Goal: Task Accomplishment & Management: Manage account settings

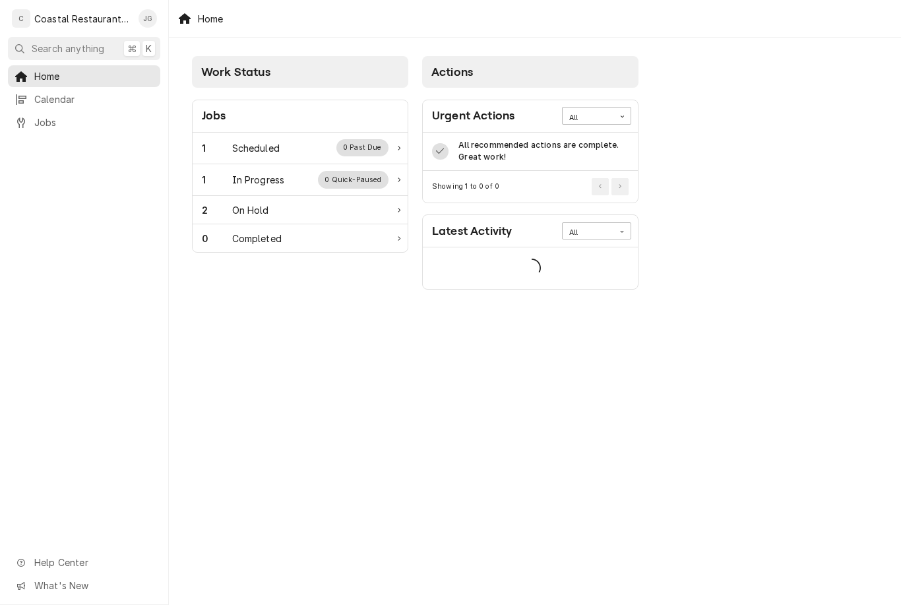
click at [272, 149] on div "Scheduled" at bounding box center [255, 148] width 47 height 14
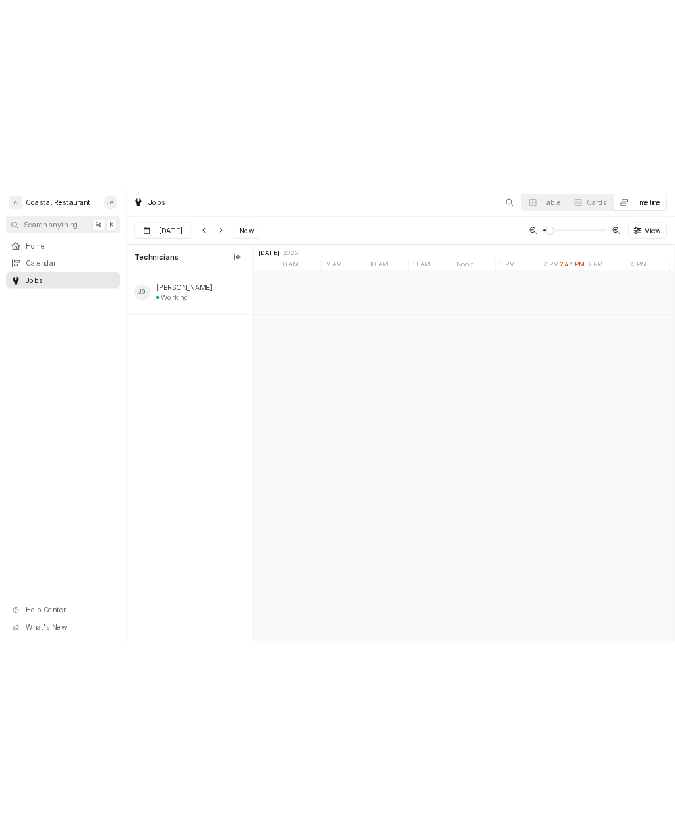
scroll to position [0, 11141]
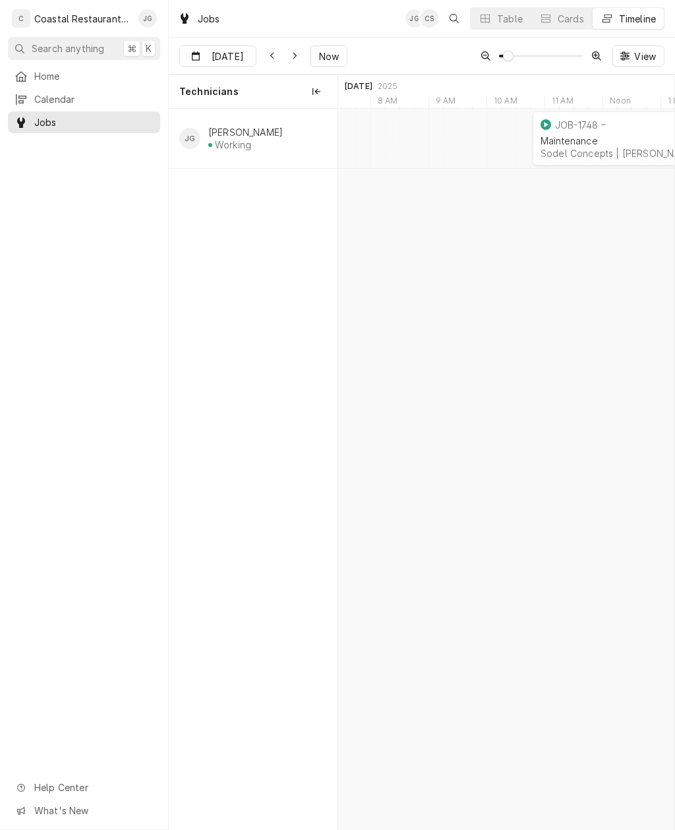
click at [604, 148] on div "Sodel Concepts | Bethany Beach, 19930" at bounding box center [653, 153] width 225 height 11
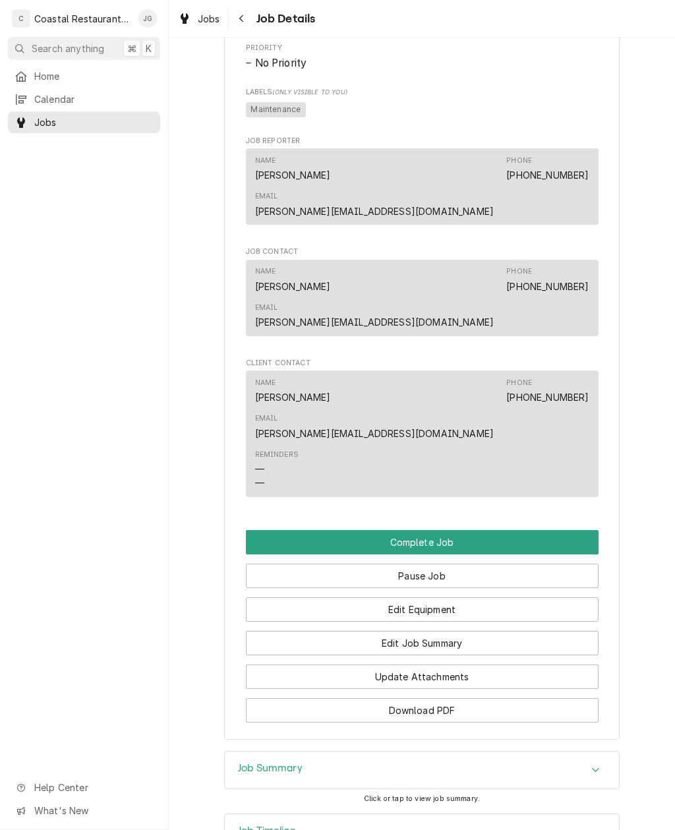
scroll to position [728, 0]
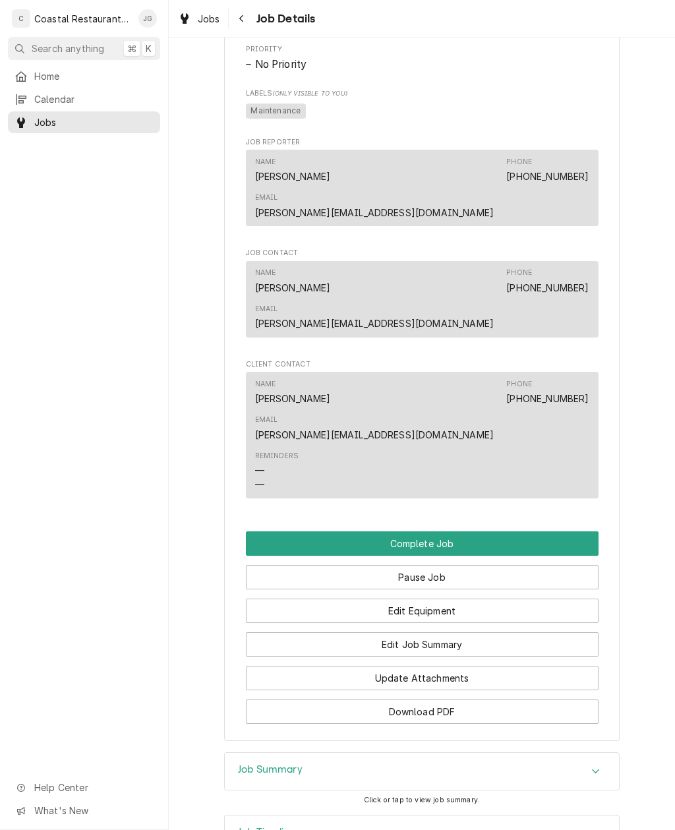
click at [461, 633] on button "Edit Job Summary" at bounding box center [422, 645] width 353 height 24
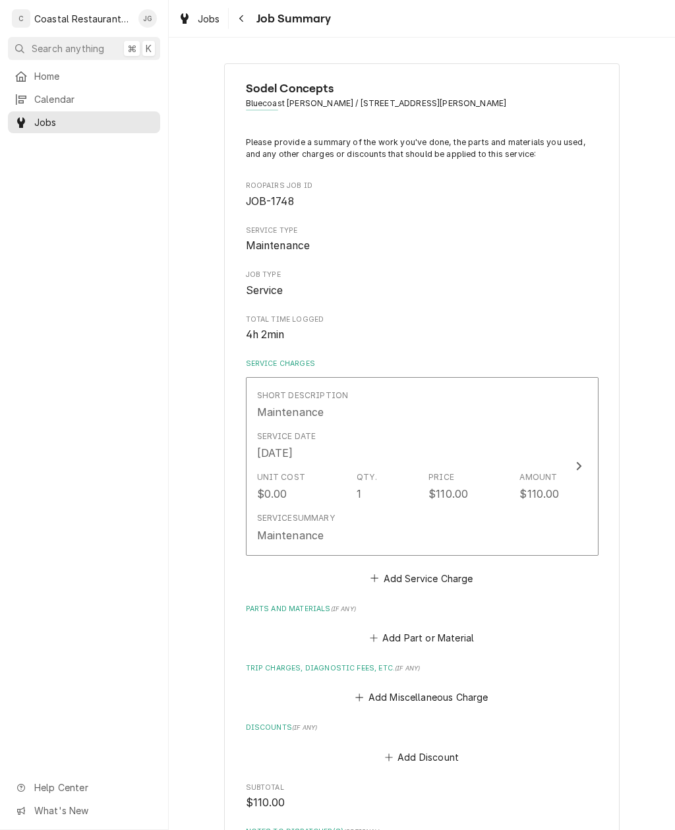
click at [419, 492] on div "Unit Cost $0.00 Qty. 1 Price $110.00 Amount $110.00" at bounding box center [408, 486] width 303 height 41
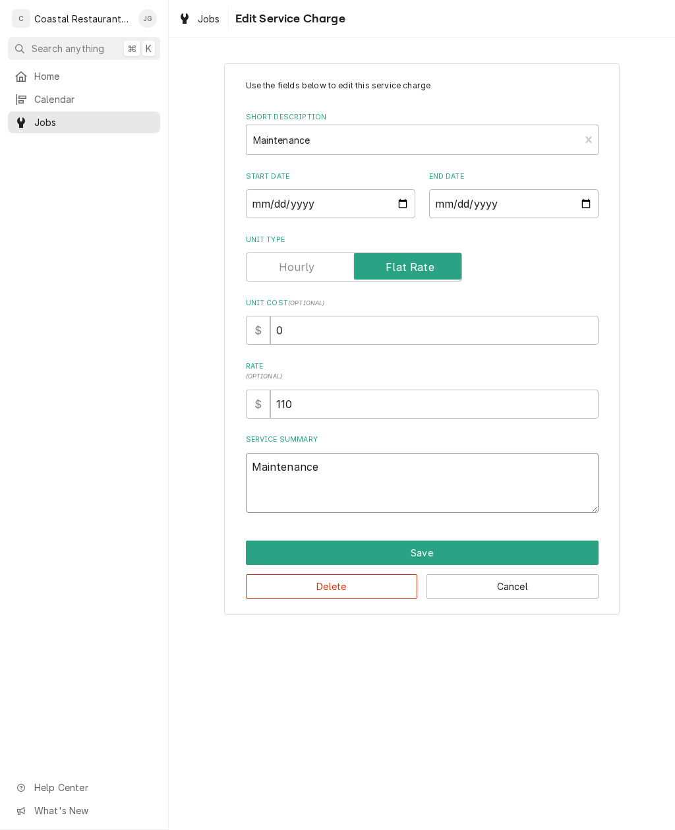
click at [394, 474] on textarea "Maintenance" at bounding box center [422, 483] width 353 height 60
type textarea "x"
type textarea "Maintenan"
type textarea "x"
type textarea "Maintena"
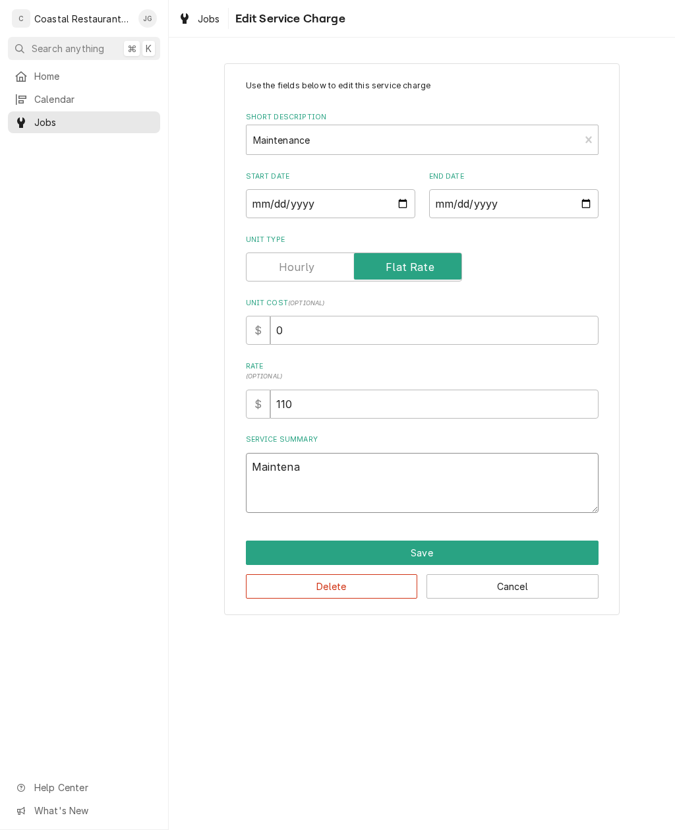
type textarea "x"
type textarea "Mainten"
type textarea "x"
type textarea "Mainte"
type textarea "x"
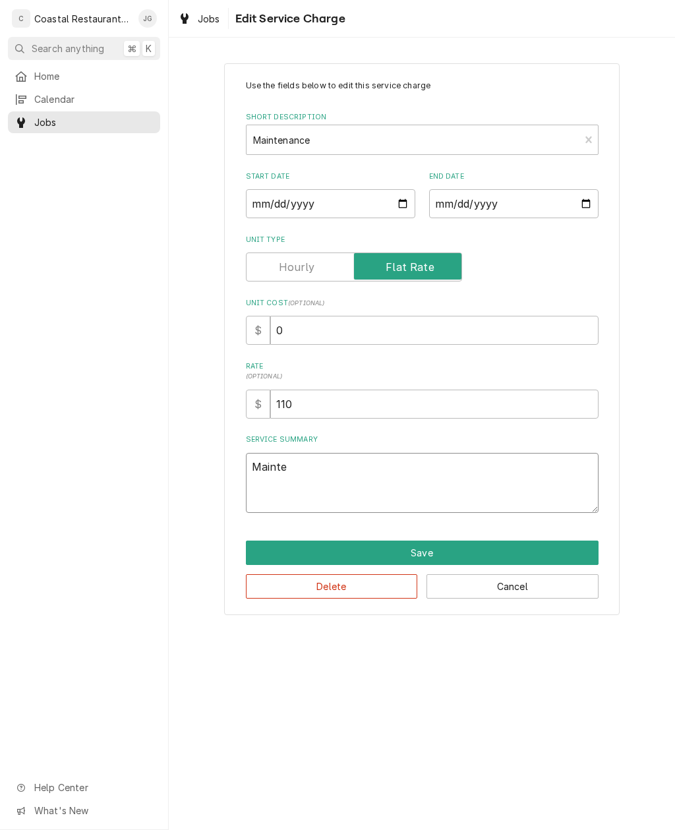
type textarea "Maint"
type textarea "x"
type textarea "Mai"
type textarea "x"
type textarea "M"
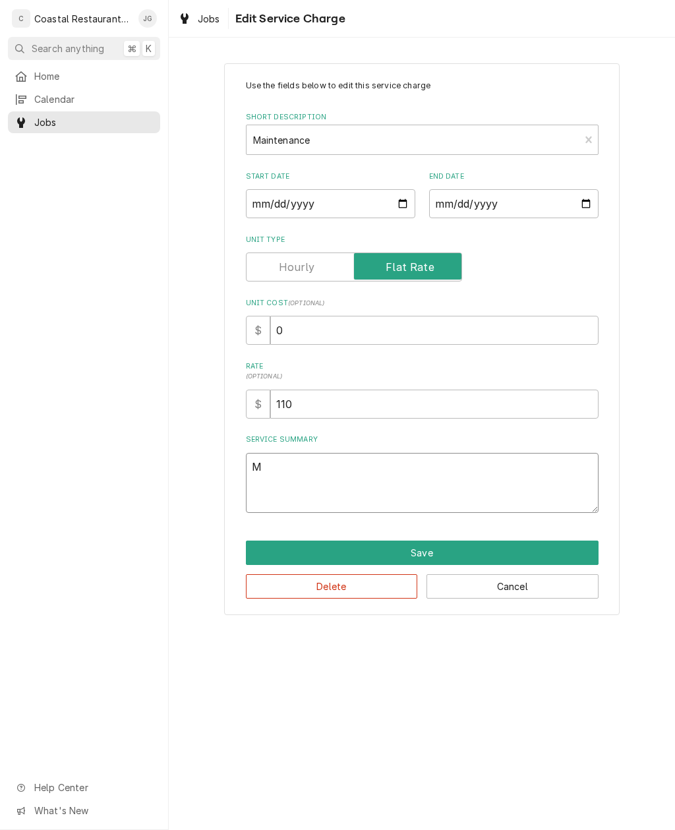
type textarea "x"
type textarea "10"
type textarea "x"
type textarea "10/"
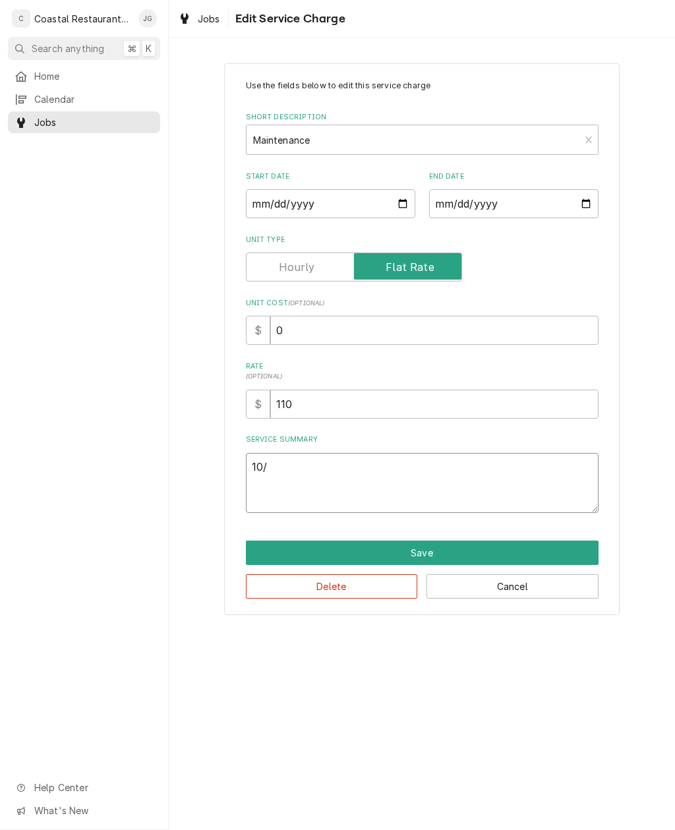
type textarea "x"
type textarea "10/1"
type textarea "x"
type textarea "10/14"
type textarea "x"
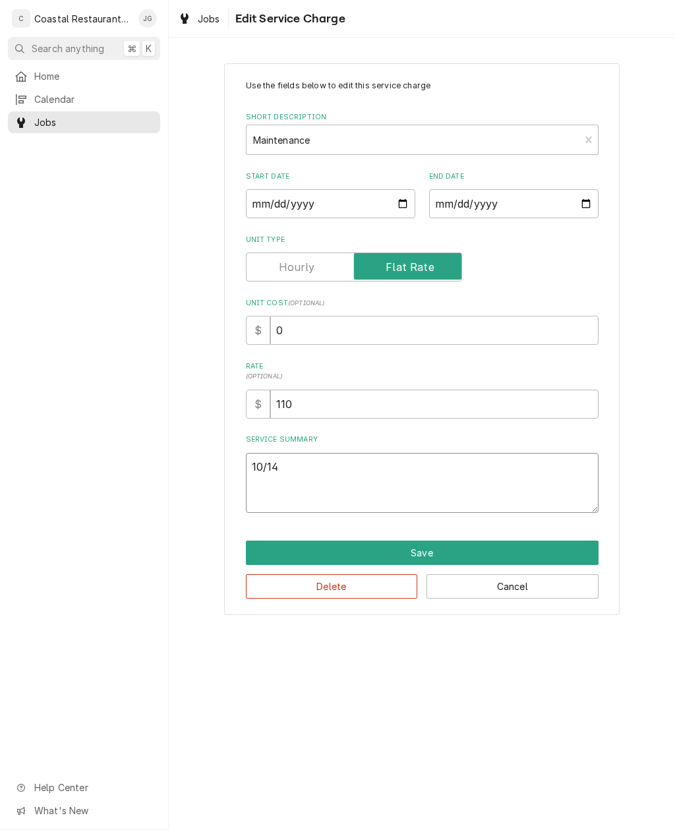
type textarea "10/14/"
type textarea "x"
type textarea "10/14/2"
type textarea "x"
type textarea "10/14/20"
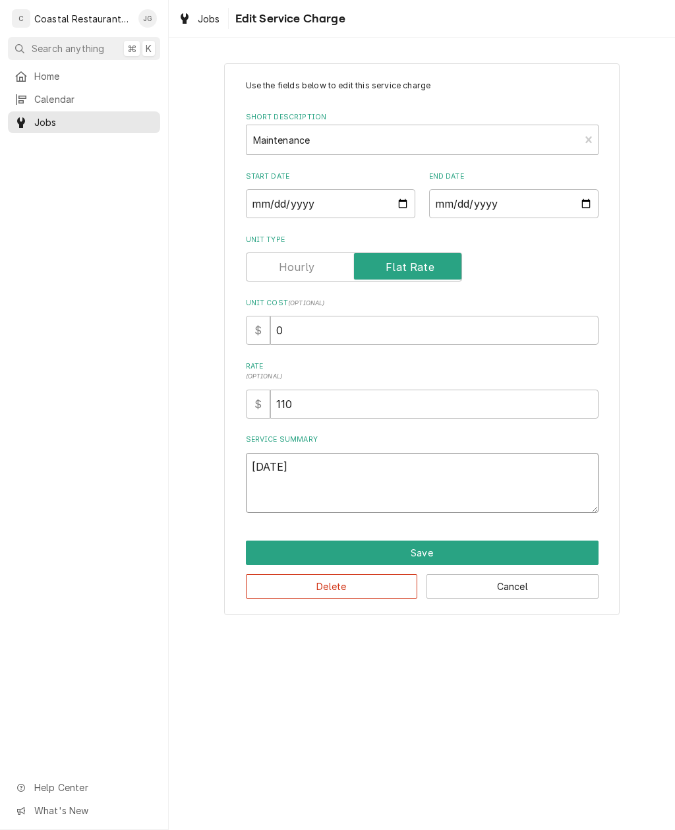
type textarea "x"
type textarea "10/14/202"
type textarea "x"
type textarea "10/14/2025"
type textarea "x"
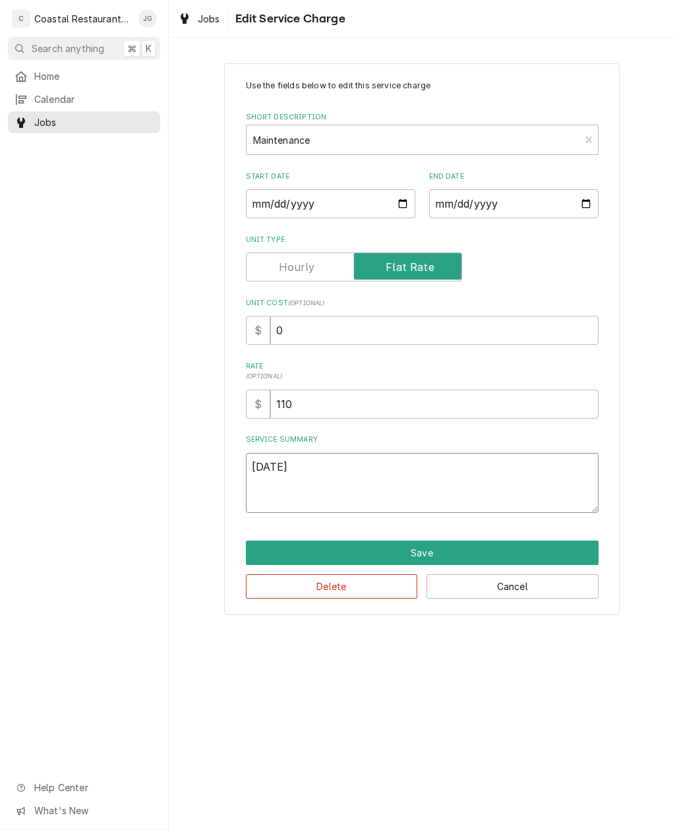
type textarea "10/14/2025 S"
type textarea "x"
type textarea "10/14/2025 St"
type textarea "x"
type textarea "10/14/2025 Star"
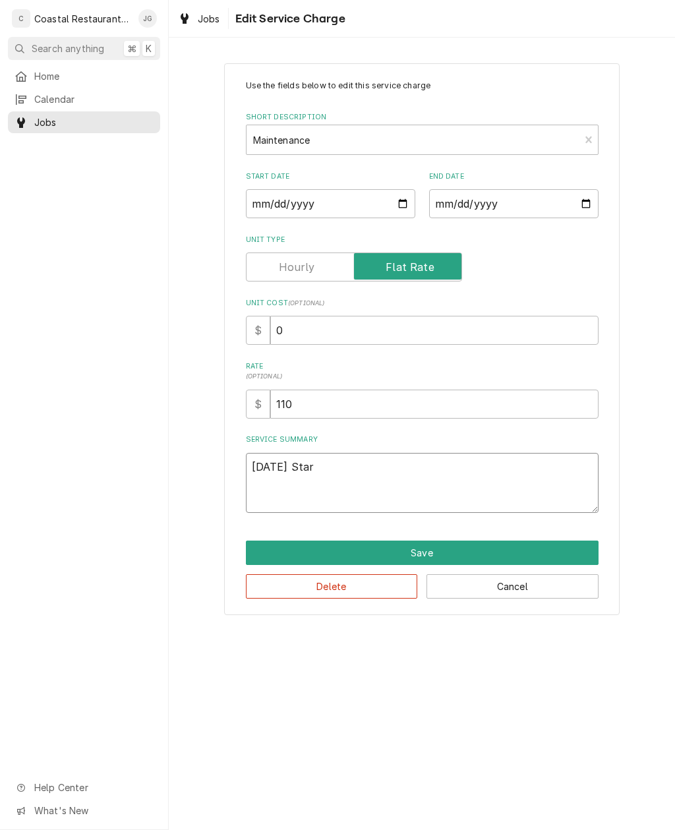
type textarea "x"
type textarea "10/14/2025 Start"
type textarea "x"
type textarea "10/14/2025 Starte"
type textarea "x"
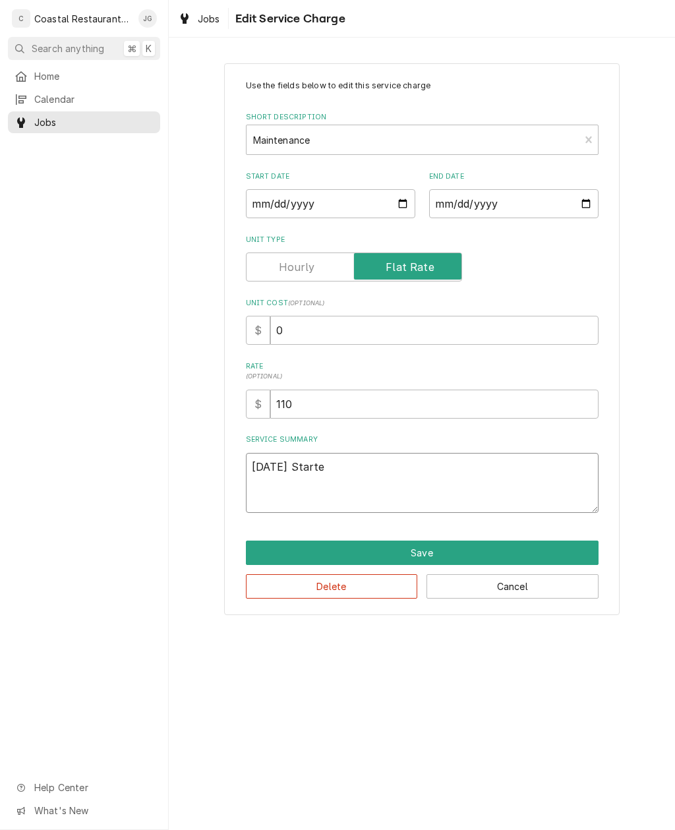
type textarea "10/14/2025 Started"
type textarea "x"
type textarea "10/14/2025 Started"
type textarea "x"
type textarea "10/14/2025 Started P"
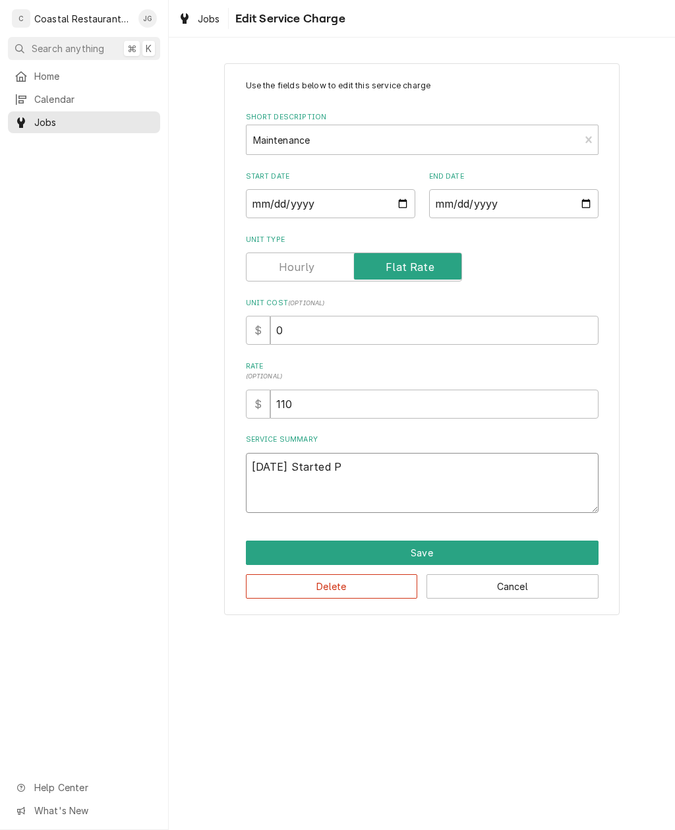
type textarea "x"
type textarea "10/14/2025 Started PM"
type textarea "x"
type textarea "10/14/2025 Started PM c"
type textarea "x"
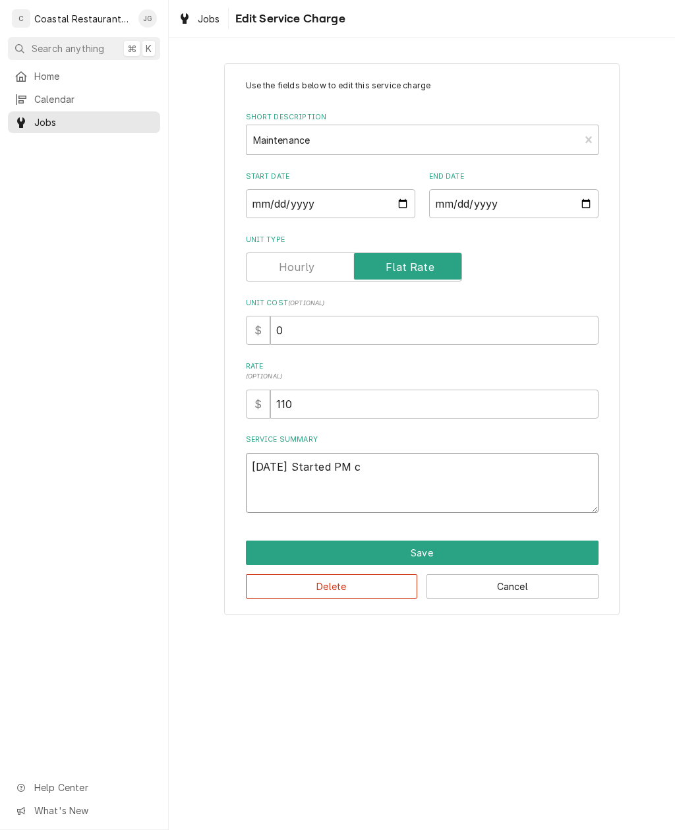
type textarea "10/14/2025 Started PM co"
type textarea "x"
type textarea "10/14/2025 Started PM com"
type textarea "x"
type textarea "10/14/2025 Started PM comp"
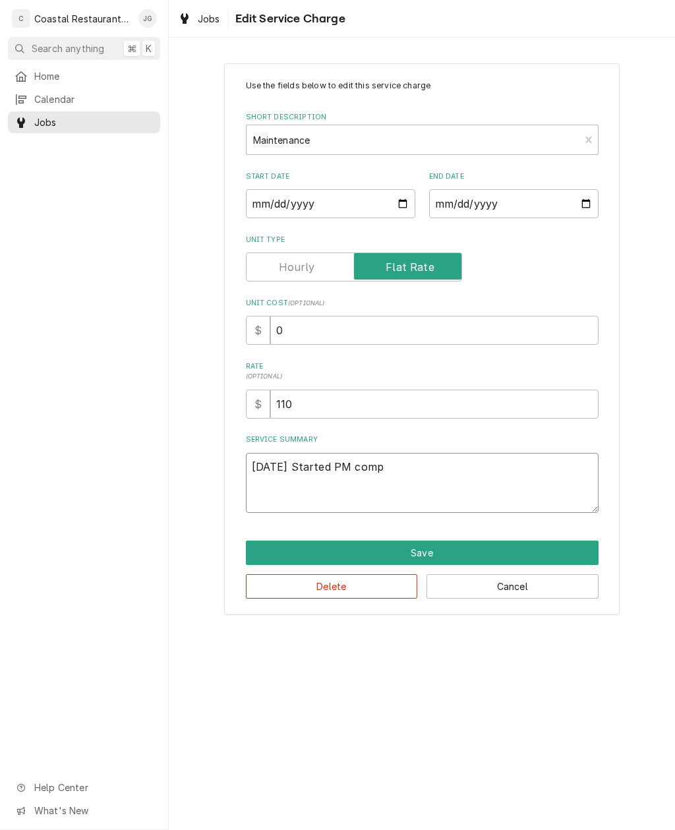
type textarea "x"
type textarea "10/14/2025 Started PM compl"
type textarea "x"
type textarea "10/14/2025 Started PM comp"
type textarea "x"
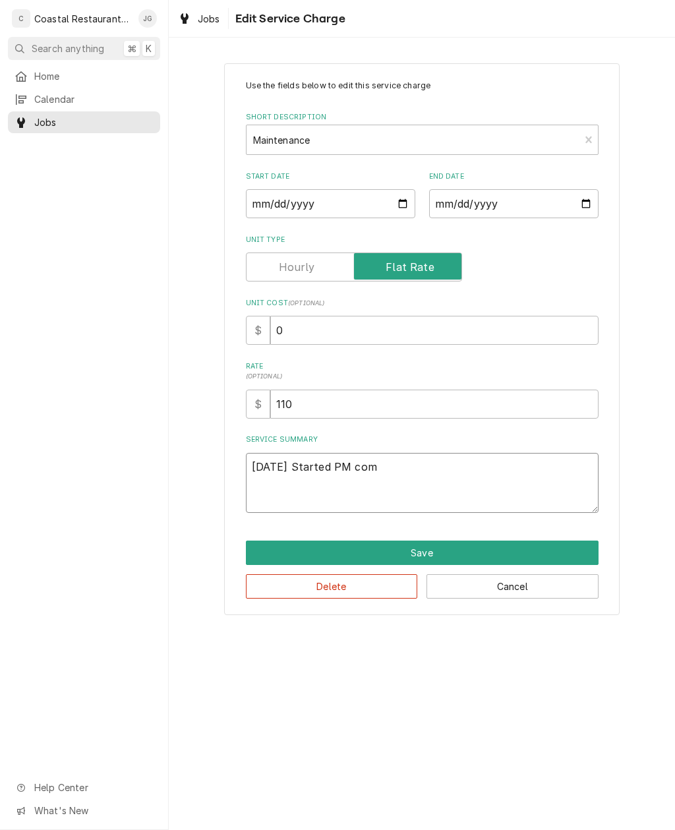
type textarea "10/14/2025 Started PM co"
type textarea "x"
type textarea "10/14/2025 Started PM c"
type textarea "x"
type textarea "10/14/2025 Started PM cl"
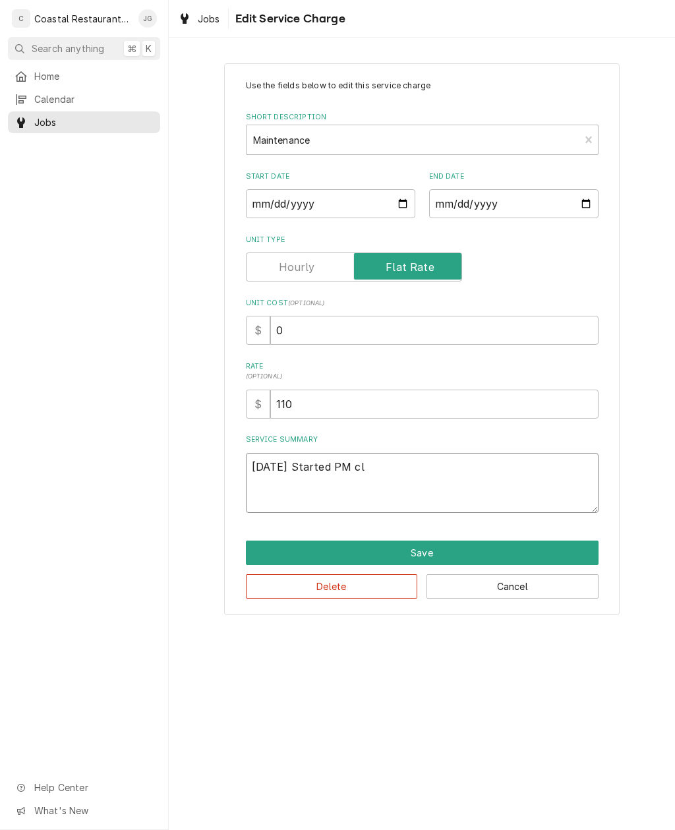
type textarea "x"
type textarea "10/14/2025 Started PM cle"
type textarea "x"
type textarea "10/14/2025 Started PM clea"
type textarea "x"
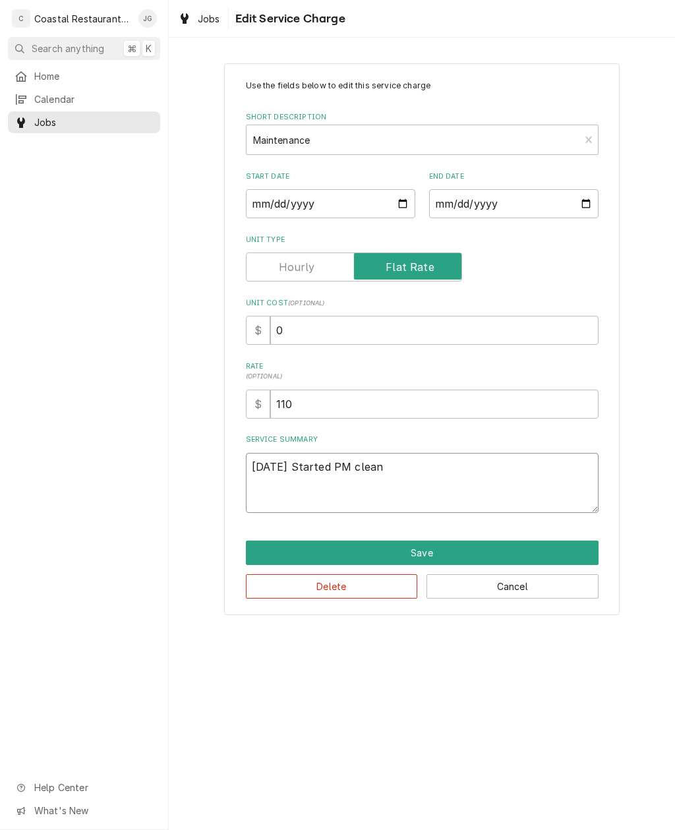
type textarea "10/14/2025 Started PM cleane"
type textarea "x"
type textarea "10/14/2025 Started PM cleaned"
type textarea "x"
type textarea "10/14/2025 Started PM cleaned"
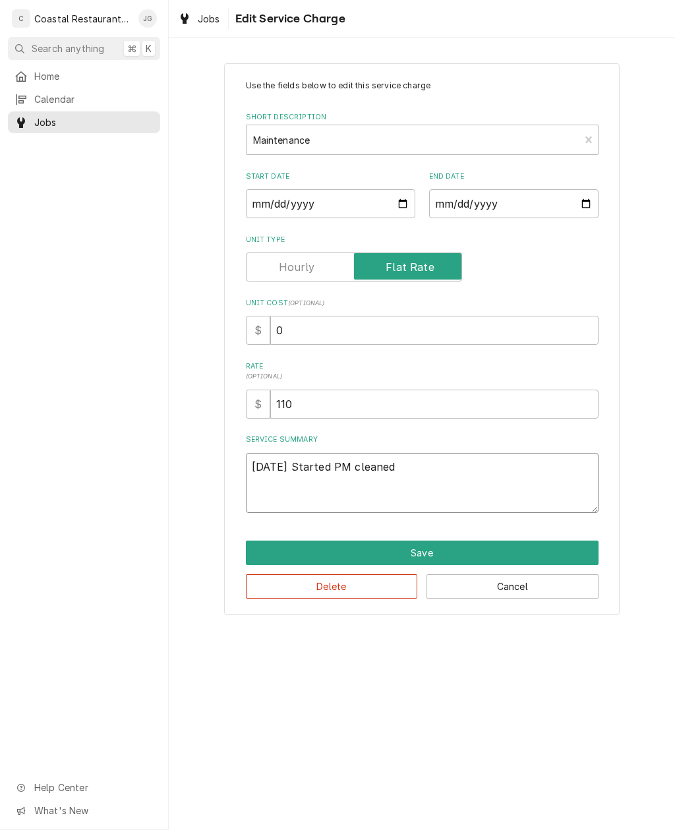
type textarea "x"
type textarea "10/14/2025 Started PM cleaned a"
type textarea "x"
type textarea "10/14/2025 Started PM cleaned an"
type textarea "x"
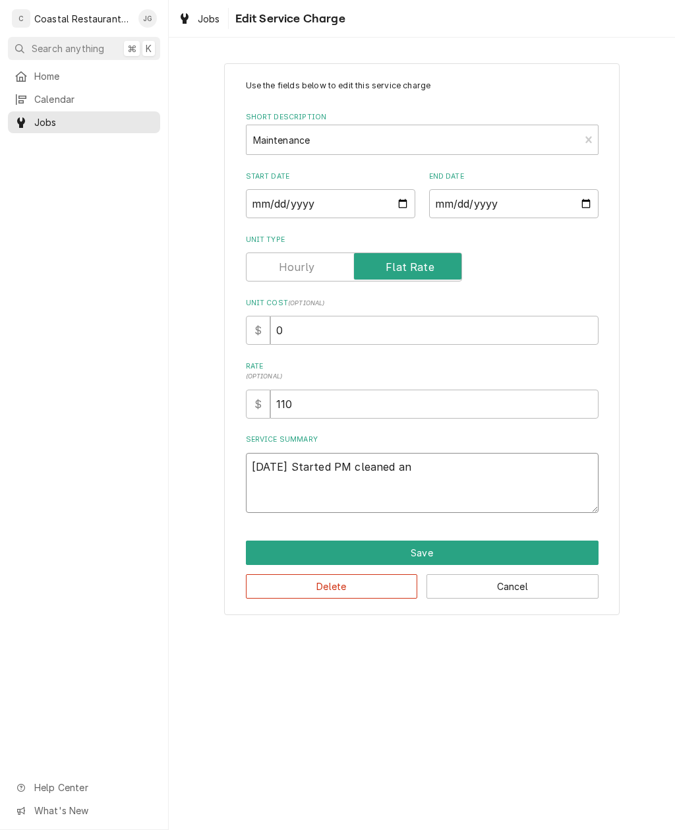
type textarea "10/14/2025 Started PM cleaned and"
type textarea "x"
type textarea "10/14/2025 Started PM cleaned and"
type textarea "x"
type textarea "10/14/2025 Started PM cleaned and s"
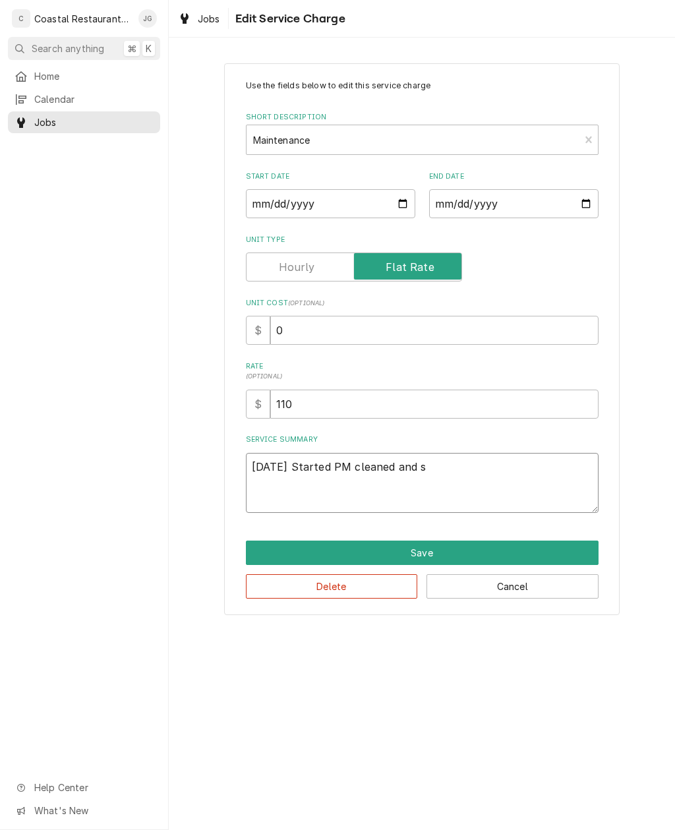
type textarea "x"
type textarea "10/14/2025 Started PM cleaned and sa"
type textarea "x"
type textarea "10/14/2025 Started PM cleaned and sani"
type textarea "x"
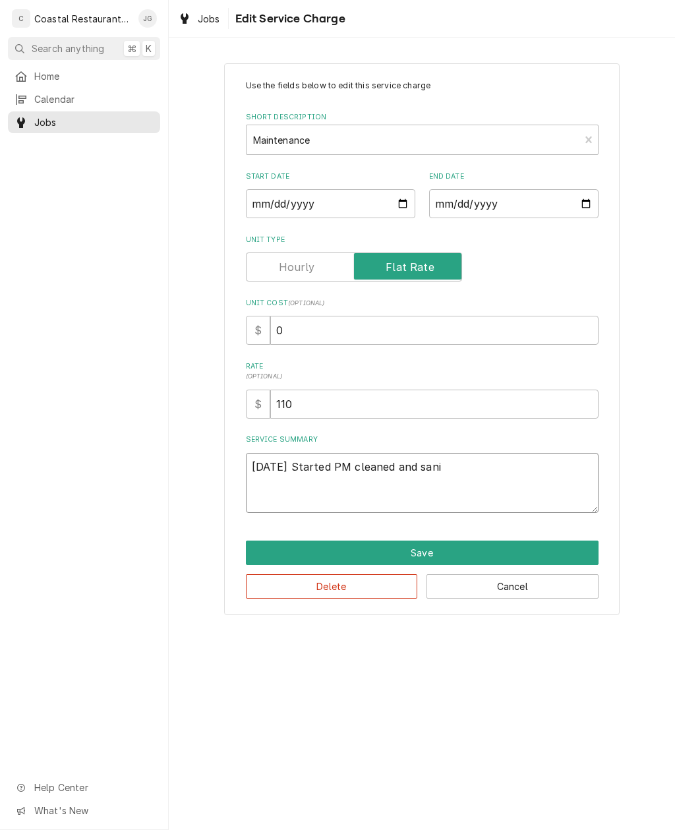
type textarea "10/14/2025 Started PM cleaned and sanit"
type textarea "x"
type textarea "10/14/2025 Started PM cleaned and sanitized"
type textarea "x"
type textarea "10/14/2025 Started PM cleaned and sanitized i"
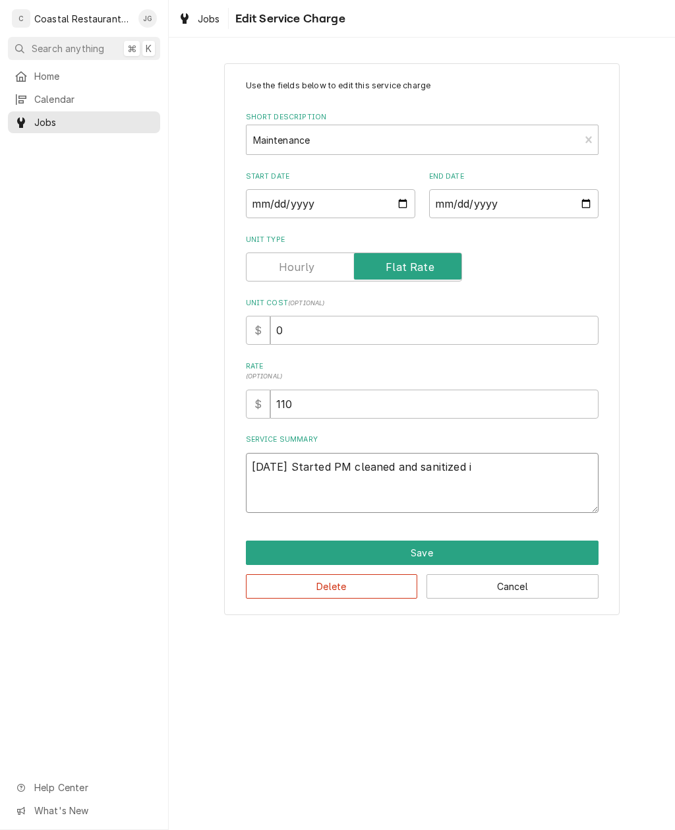
type textarea "x"
type textarea "10/14/2025 Started PM cleaned and sanitized ic"
type textarea "x"
type textarea "10/14/2025 Started PM cleaned and sanitized ice"
type textarea "x"
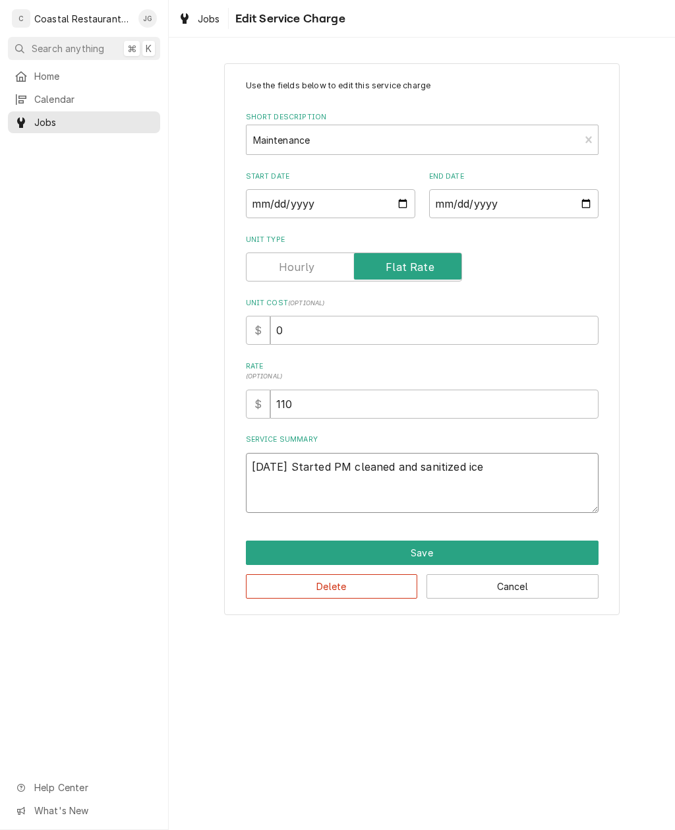
type textarea "10/14/2025 Started PM cleaned and sanitized ice m"
type textarea "x"
type textarea "10/14/2025 Started PM cleaned and sanitized ice ma"
type textarea "x"
type textarea "10/14/2025 Started PM cleaned and sanitized ice mac"
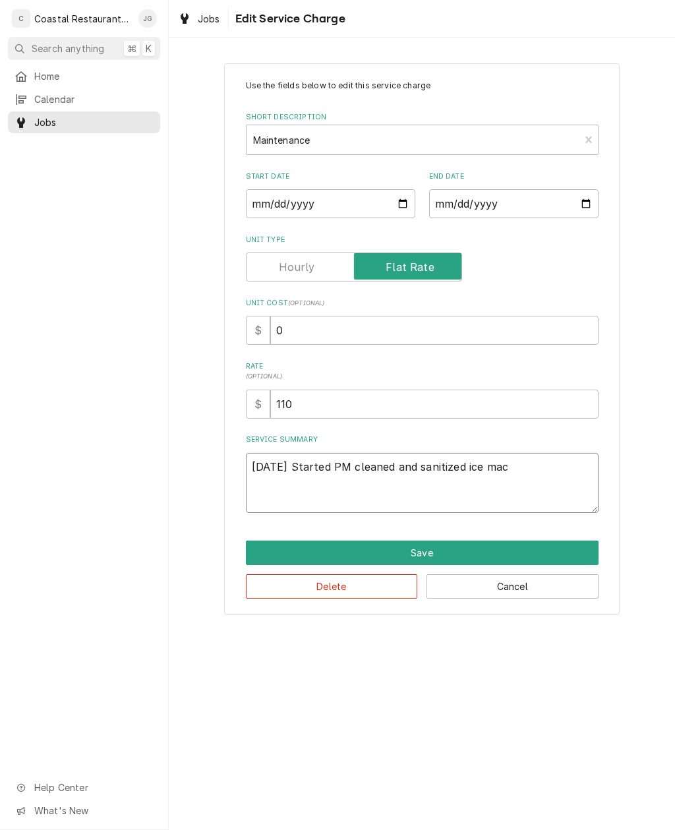
type textarea "x"
type textarea "10/14/2025 Started PM cleaned and sanitized ice mach"
type textarea "x"
type textarea "10/14/2025 Started PM cleaned and sanitized ice machi"
type textarea "x"
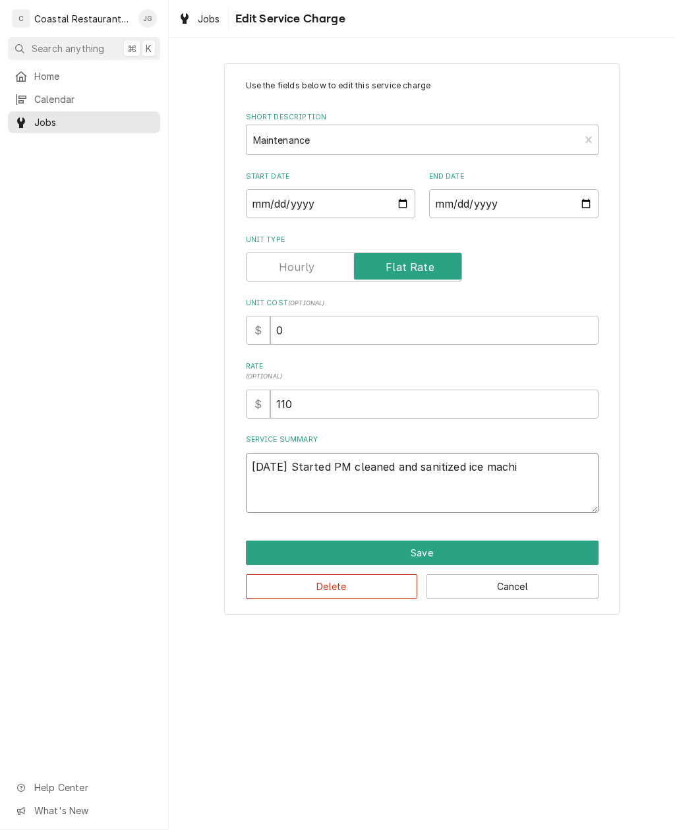
type textarea "10/14/2025 Started PM cleaned and sanitized ice machin"
type textarea "x"
type textarea "10/14/2025 Started PM cleaned and sanitized ice machine"
type textarea "x"
type textarea "10/14/2025 Started PM cleaned and sanitized ice machine."
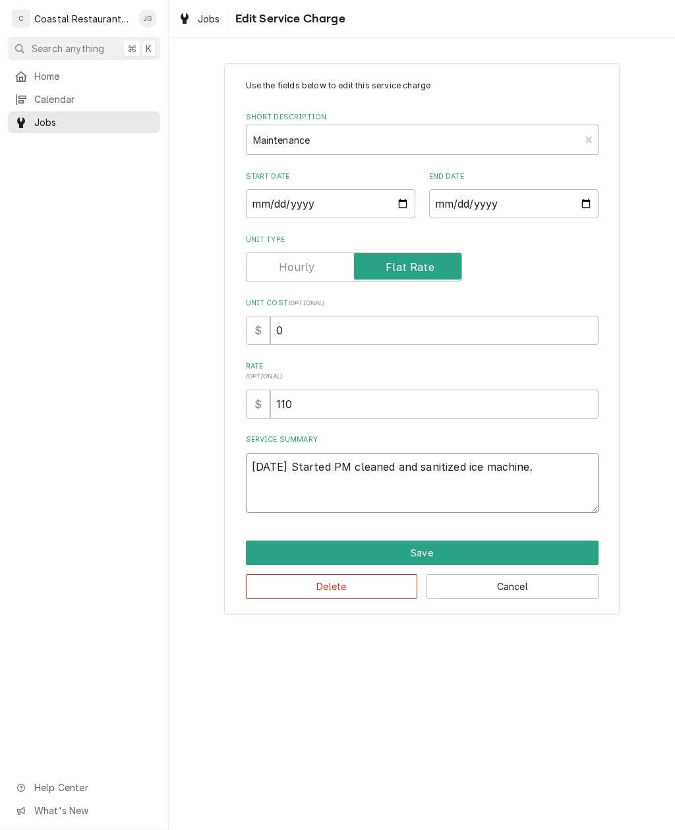
type textarea "x"
type textarea "10/14/2025 Started PM cleaned and sanitized ice machine."
type textarea "x"
type textarea "10/14/2025 Started PM cleaned and sanitized ice machine. Ch"
type textarea "x"
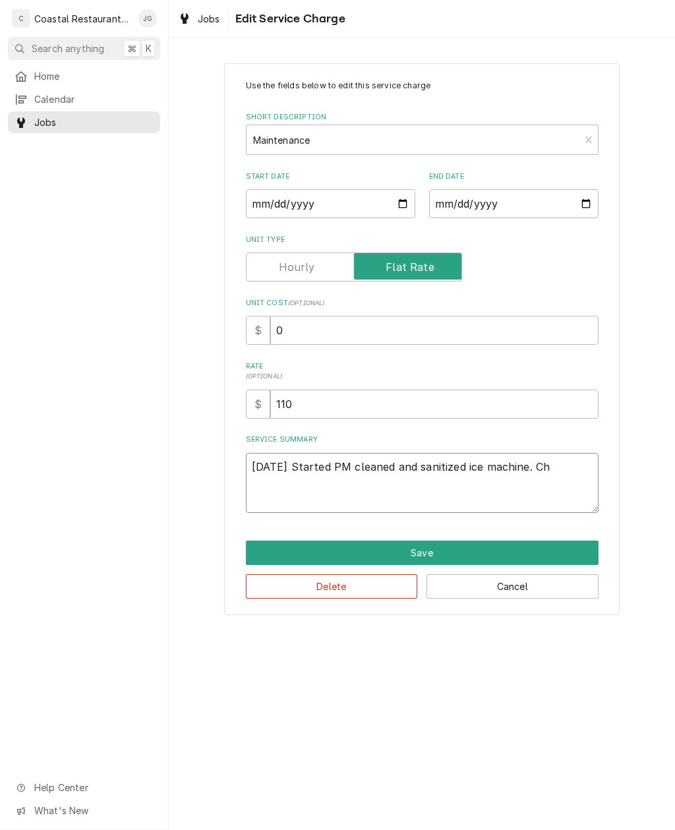
type textarea "10/14/2025 Started PM cleaned and sanitized ice machine. Che"
type textarea "x"
type textarea "10/14/2025 Started PM cleaned and sanitized ice machine. Chec"
type textarea "x"
type textarea "10/14/2025 Started PM cleaned and sanitized ice machine. Check"
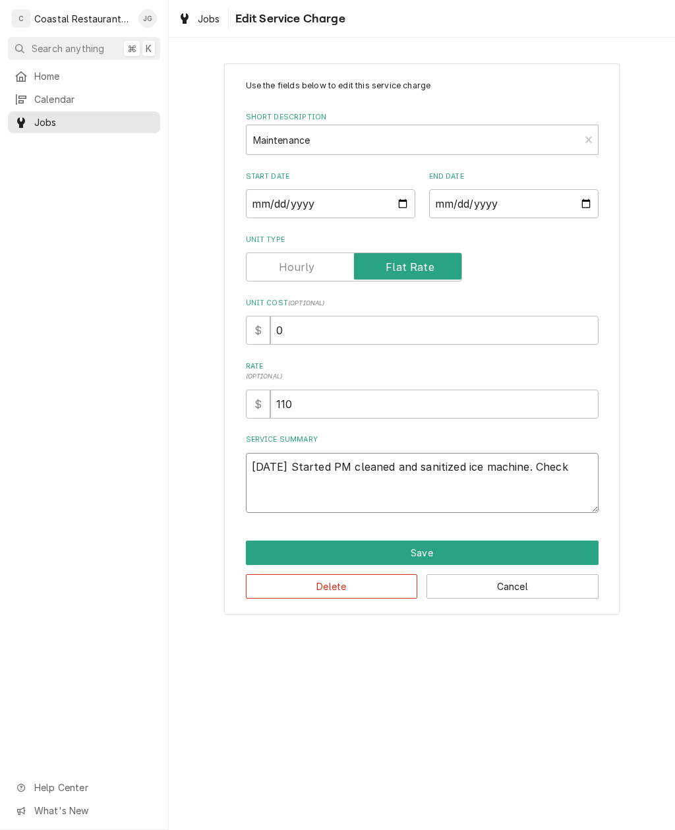
type textarea "x"
type textarea "10/14/2025 Started PM cleaned and sanitized ice machine. Checke"
type textarea "x"
type textarea "10/14/2025 Started PM cleaned and sanitized ice machine. Checked"
type textarea "x"
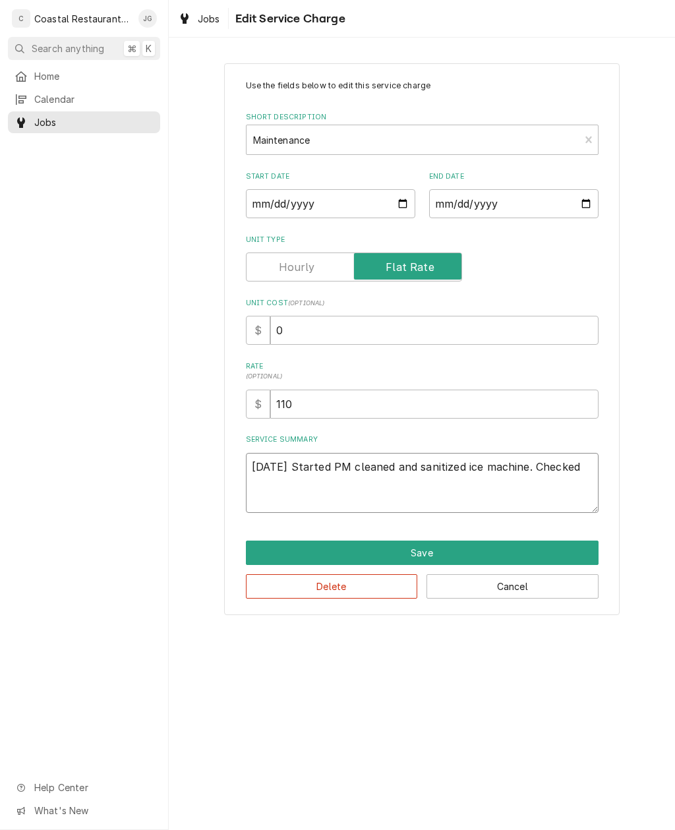
type textarea "10/14/2025 Started PM cleaned and sanitized ice machine. Checked"
type textarea "x"
type textarea "10/14/2025 Started PM cleaned and sanitized ice machine. Checked ex"
type textarea "x"
type textarea "10/14/2025 Started PM cleaned and sanitized ice machine. Checked exh"
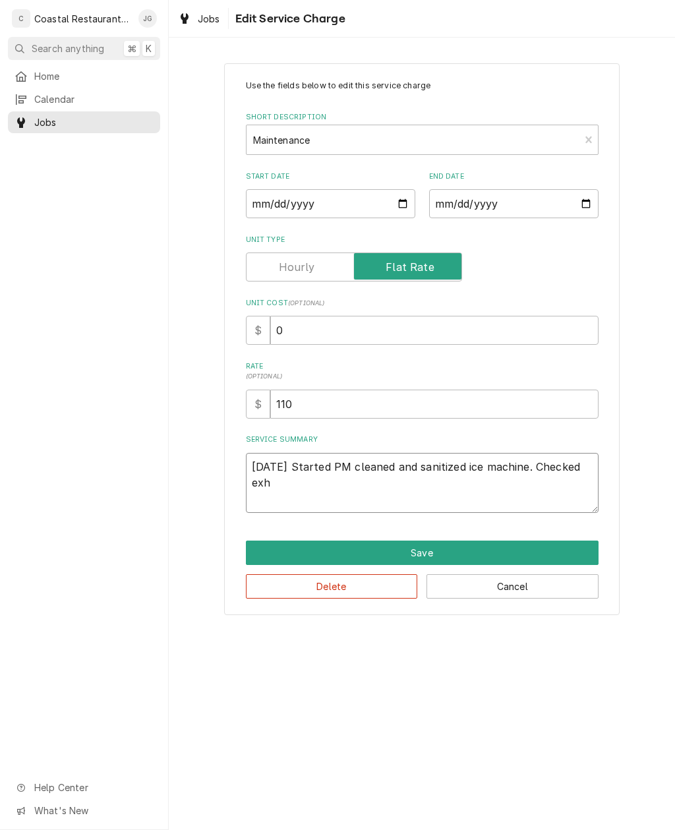
type textarea "x"
type textarea "10/14/2025 Started PM cleaned and sanitized ice machine. Checked exhaust"
type textarea "x"
type textarea "10/14/2025 Started PM cleaned and sanitized ice machine. Checked exhaust f"
type textarea "x"
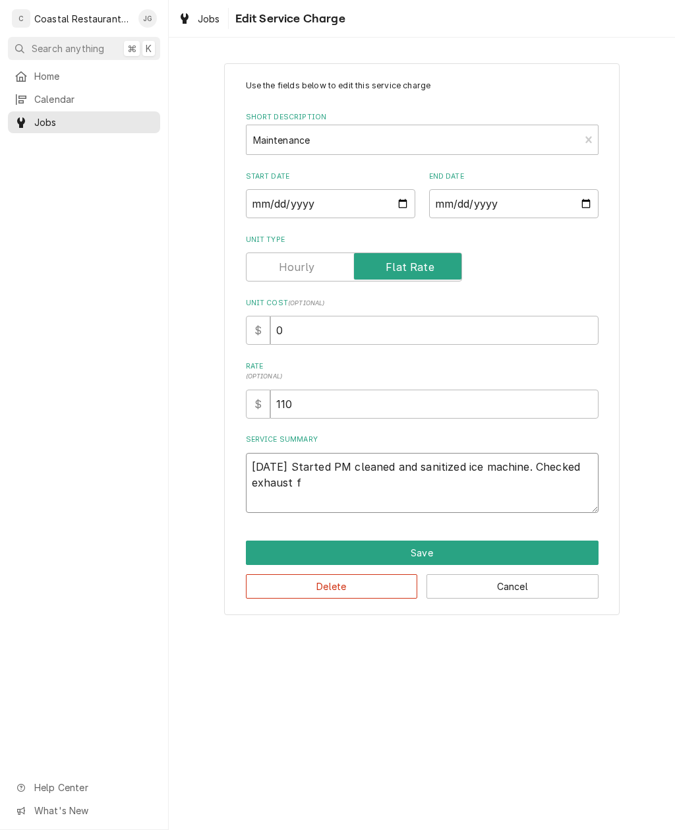
type textarea "10/14/2025 Started PM cleaned and sanitized ice machine. Checked exhaust fa"
type textarea "x"
type textarea "10/14/2025 Started PM cleaned and sanitized ice machine. Checked exhaust fan"
type textarea "x"
type textarea "10/14/2025 Started PM cleaned and sanitized ice machine. Checked exhaust fans"
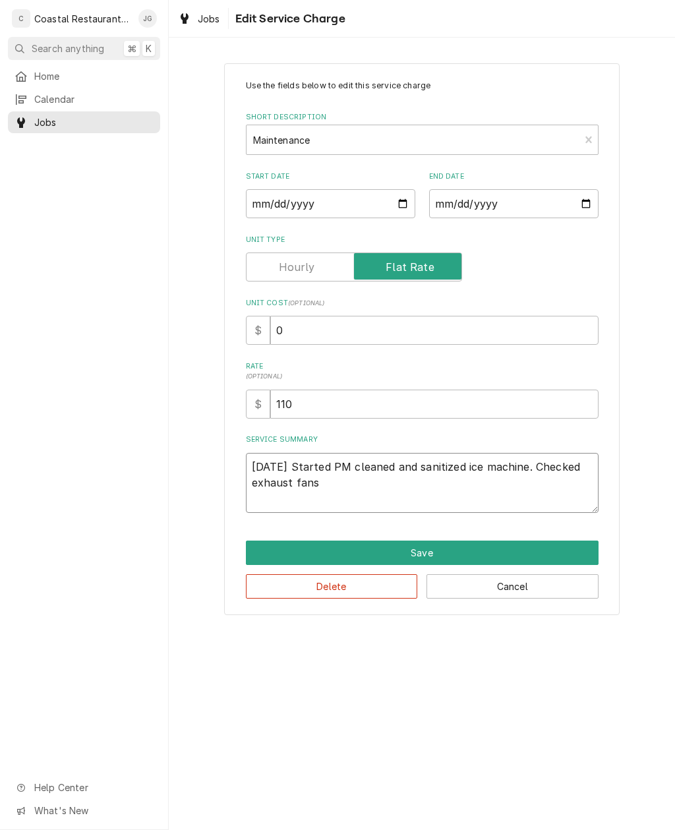
type textarea "x"
type textarea "10/14/2025 Started PM cleaned and sanitized ice machine. Checked exhaust fans"
type textarea "x"
type textarea "10/14/2025 Started PM cleaned and sanitized ice machine. Checked exhaust fans a"
type textarea "x"
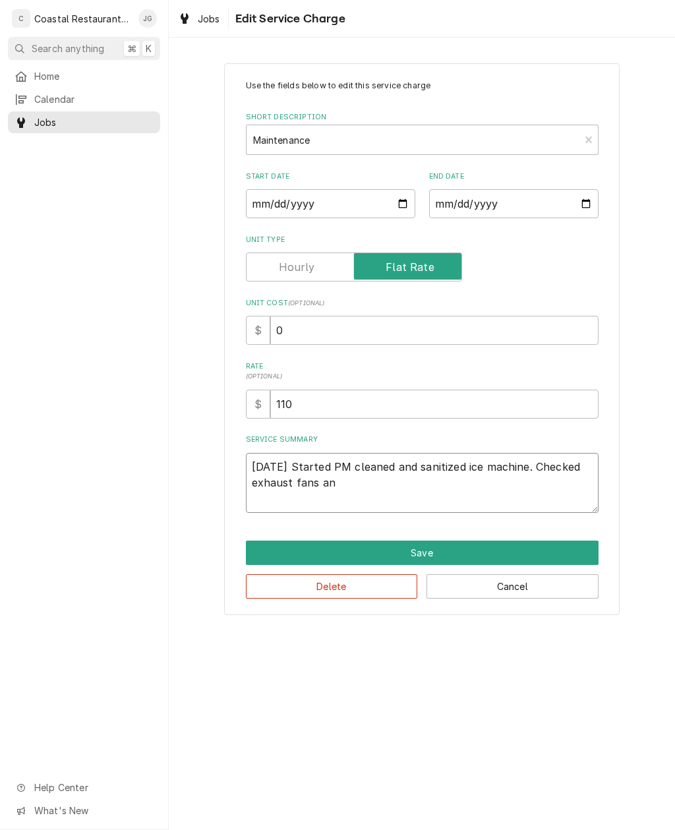
type textarea "10/14/2025 Started PM cleaned and sanitized ice machine. Checked exhaust fans a…"
type textarea "x"
type textarea "10/14/2025 Started PM cleaned and sanitized ice machine. Checked exhaust fans a…"
type textarea "x"
type textarea "10/14/2025 Started PM cleaned and sanitized ice machine. Checked exhaust fans a…"
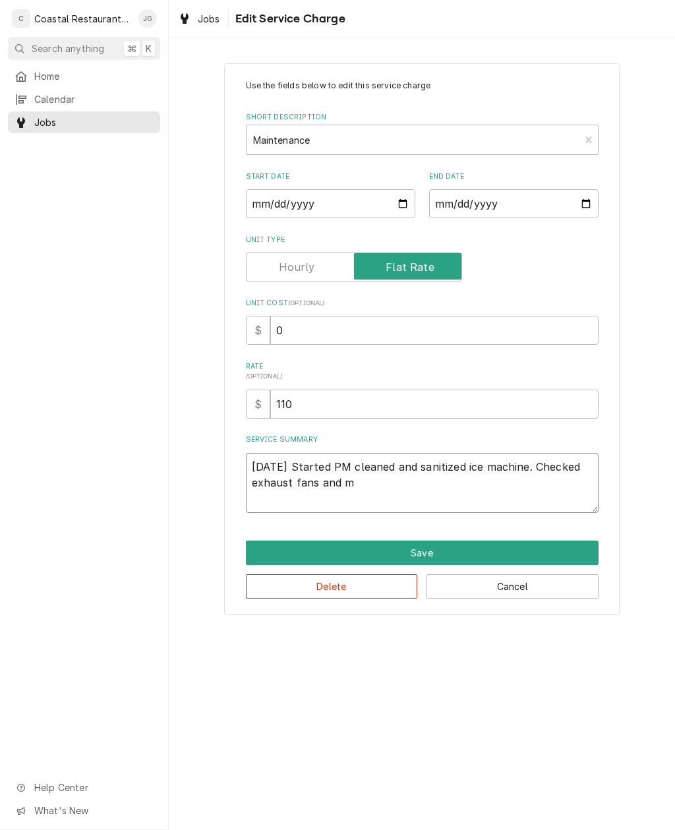
type textarea "x"
type textarea "10/14/2025 Started PM cleaned and sanitized ice machine. Checked exhaust fans a…"
type textarea "x"
type textarea "10/14/2025 Started PM cleaned and sanitized ice machine. Checked exhaust fans a…"
type textarea "x"
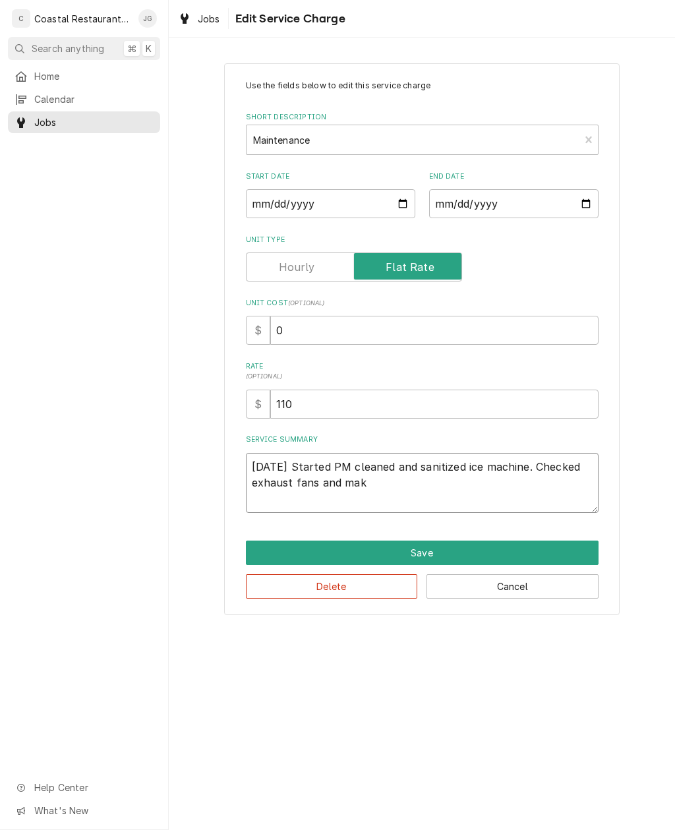
type textarea "10/14/2025 Started PM cleaned and sanitized ice machine. Checked exhaust fans a…"
type textarea "x"
type textarea "10/14/2025 Started PM cleaned and sanitized ice machine. Checked exhaust fans a…"
type textarea "x"
type textarea "10/14/2025 Started PM cleaned and sanitized ice machine. Checked exhaust fans a…"
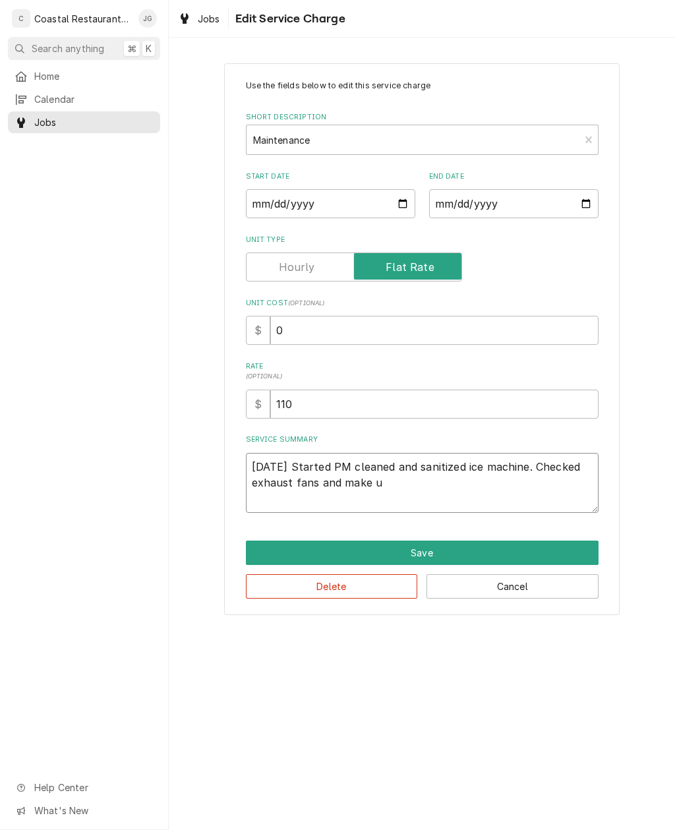
type textarea "x"
type textarea "10/14/2025 Started PM cleaned and sanitized ice machine. Checked exhaust fans a…"
type textarea "x"
type textarea "10/14/2025 Started PM cleaned and sanitized ice machine. Checked exhaust fans a…"
type textarea "x"
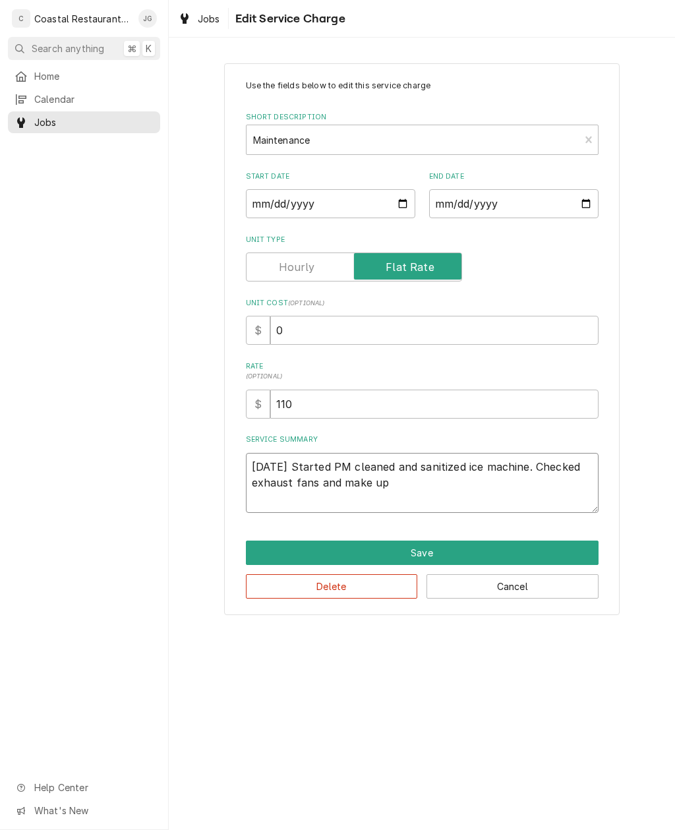
type textarea "10/14/2025 Started PM cleaned and sanitized ice machine. Checked exhaust fans a…"
type textarea "x"
type textarea "10/14/2025 Started PM cleaned and sanitized ice machine. Checked exhaust fans a…"
type textarea "x"
type textarea "10/14/2025 Started PM cleaned and sanitized ice machine. Checked exhaust fans a…"
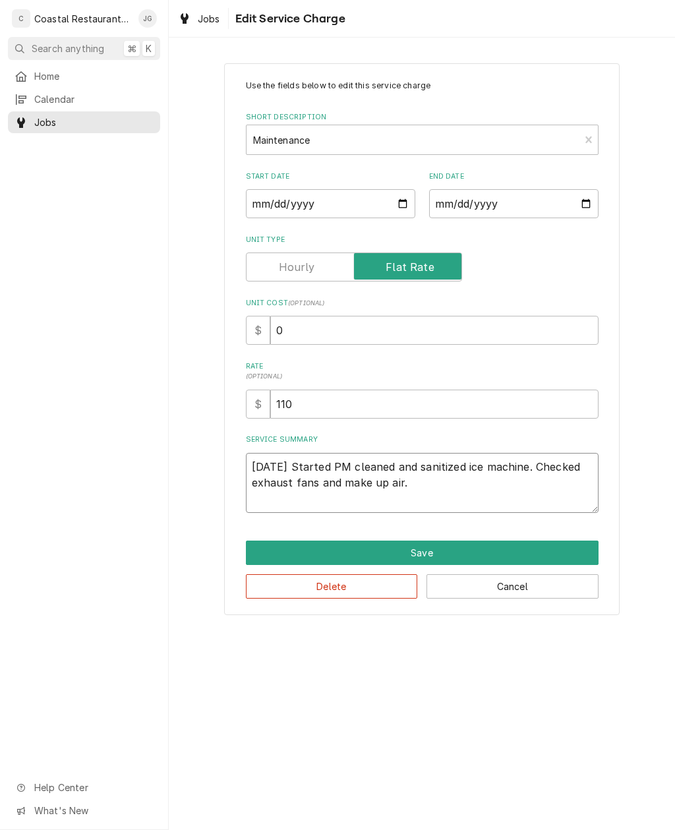
type textarea "x"
type textarea "10/14/2025 Started PM cleaned and sanitized ice machine. Checked exhaust fans a…"
type textarea "x"
type textarea "10/14/2025 Started PM cleaned and sanitized ice machine. Checked exhaust fans a…"
type textarea "x"
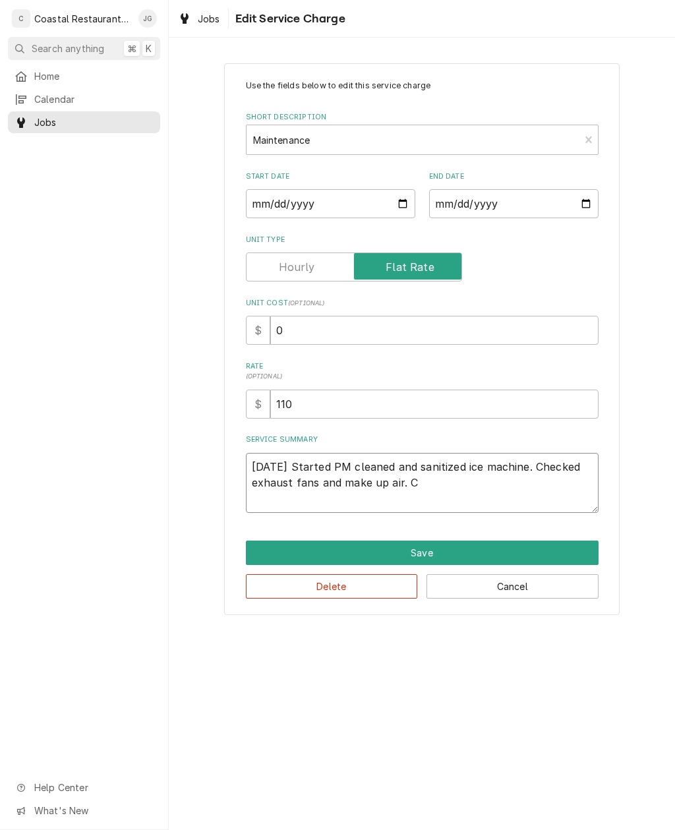
type textarea "10/14/2025 Started PM cleaned and sanitized ice machine. Checked exhaust fans a…"
type textarea "x"
type textarea "10/14/2025 Started PM cleaned and sanitized ice machine. Checked exhaust fans a…"
type textarea "x"
type textarea "10/14/2025 Started PM cleaned and sanitized ice machine. Checked exhaust fans a…"
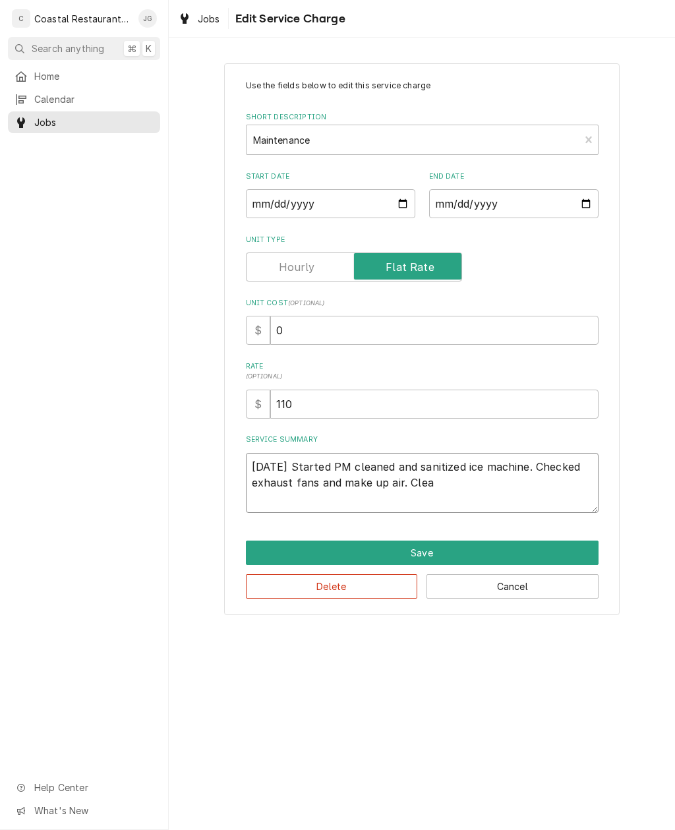
type textarea "x"
type textarea "10/14/2025 Started PM cleaned and sanitized ice machine. Checked exhaust fans a…"
type textarea "x"
type textarea "10/14/2025 Started PM cleaned and sanitized ice machine. Checked exhaust fans a…"
type textarea "x"
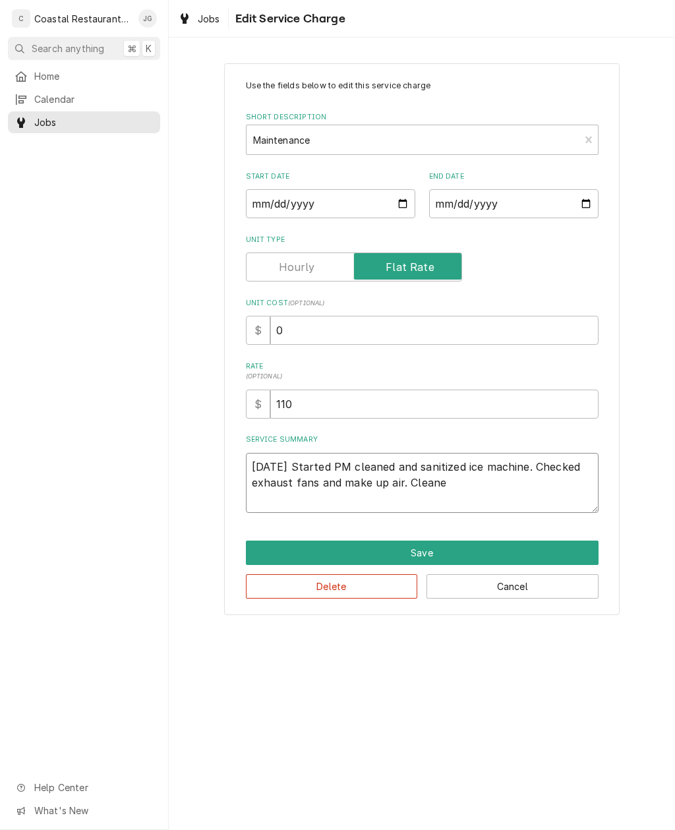
type textarea "10/14/2025 Started PM cleaned and sanitized ice machine. Checked exhaust fans a…"
type textarea "x"
type textarea "10/14/2025 Started PM cleaned and sanitized ice machine. Checked exhaust fans a…"
type textarea "x"
type textarea "10/14/2025 Started PM cleaned and sanitized ice machine. Checked exhaust fans a…"
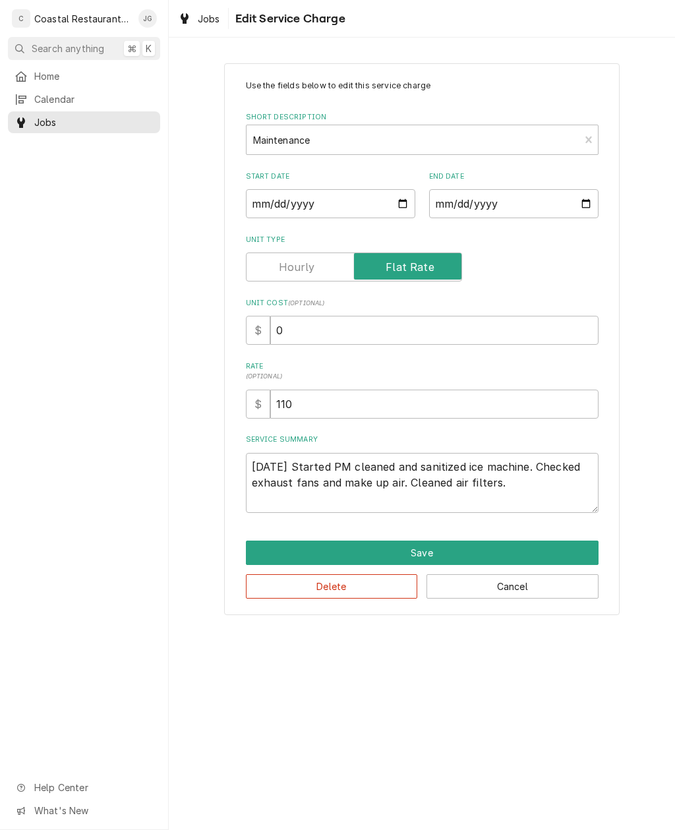
click at [656, 454] on div "Use the fields below to edit this service charge Short Description Maintenance …" at bounding box center [422, 339] width 507 height 576
click at [507, 555] on button "Save" at bounding box center [422, 553] width 353 height 24
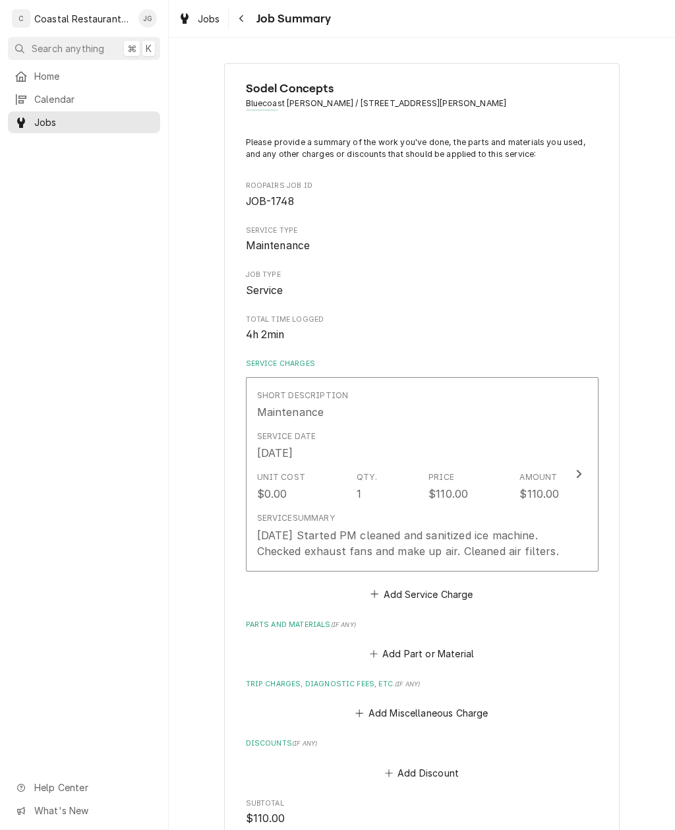
click at [549, 535] on div "10/14/2025 Started PM cleaned and sanitized ice machine. Checked exhaust fans a…" at bounding box center [408, 544] width 303 height 32
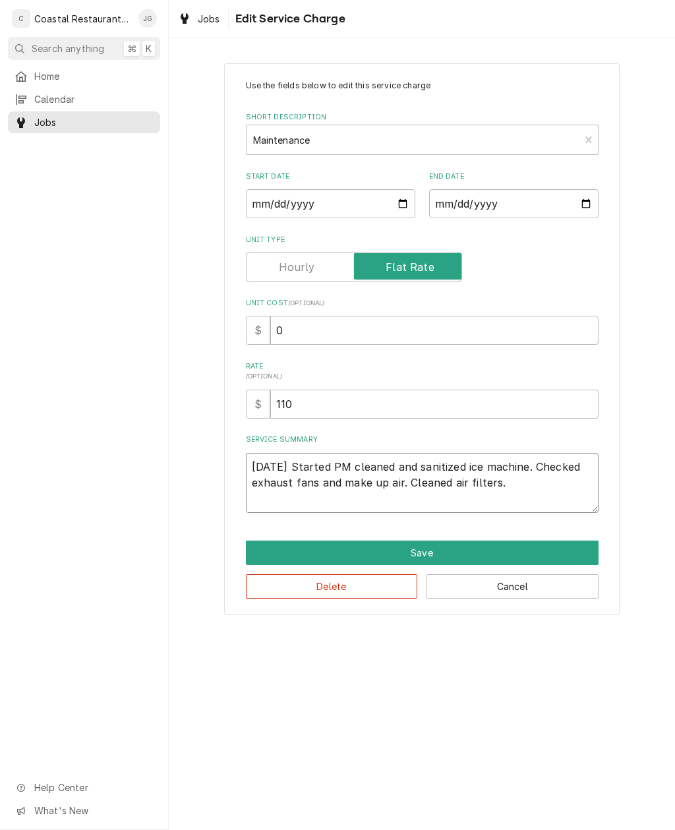
click at [557, 491] on textarea "10/14/2025 Started PM cleaned and sanitized ice machine. Checked exhaust fans a…" at bounding box center [422, 483] width 353 height 60
click at [152, 460] on div "Home Calendar Jobs Help Center What's New" at bounding box center [84, 447] width 168 height 765
click at [506, 547] on button "Save" at bounding box center [422, 553] width 353 height 24
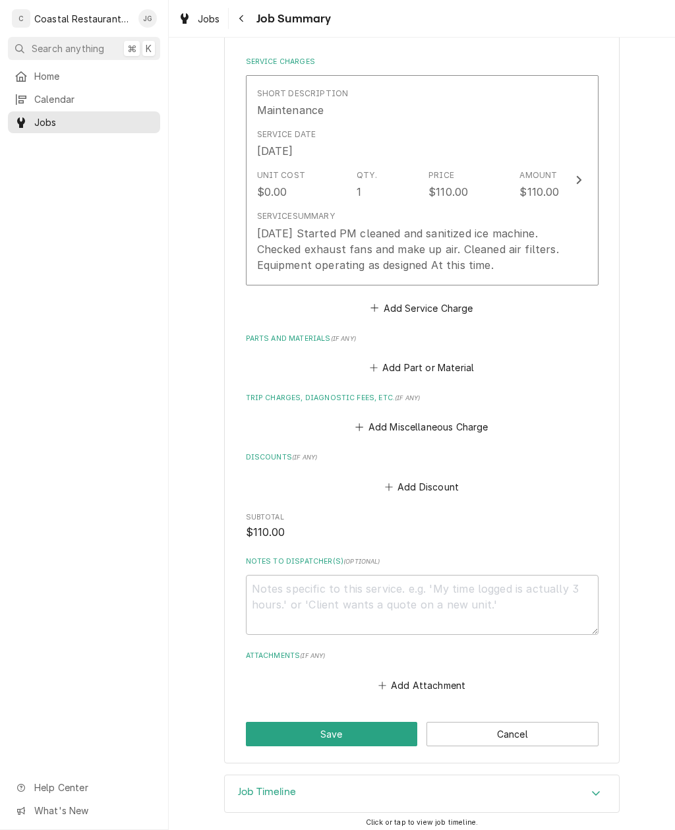
scroll to position [301, 0]
click at [364, 728] on button "Save" at bounding box center [332, 735] width 172 height 24
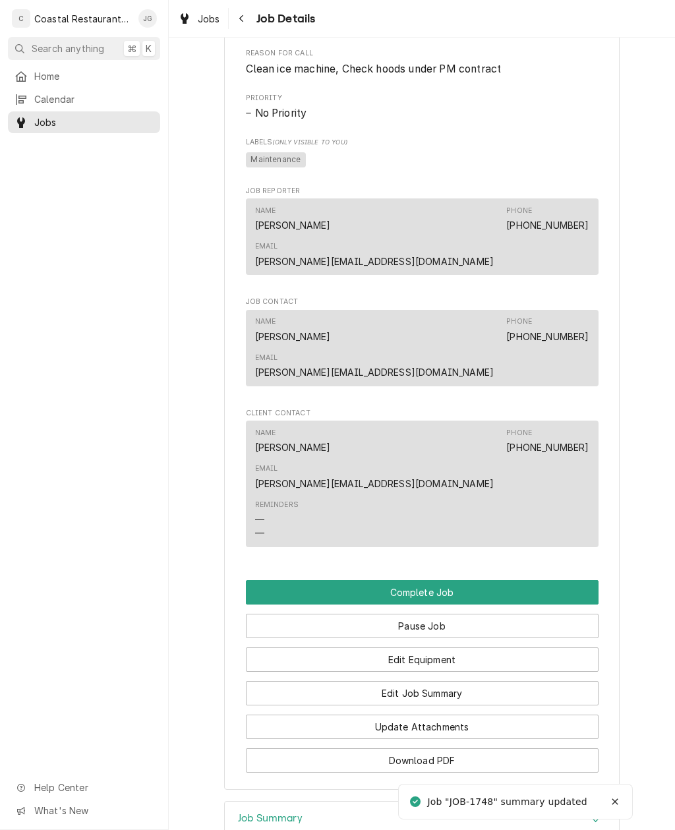
scroll to position [830, 0]
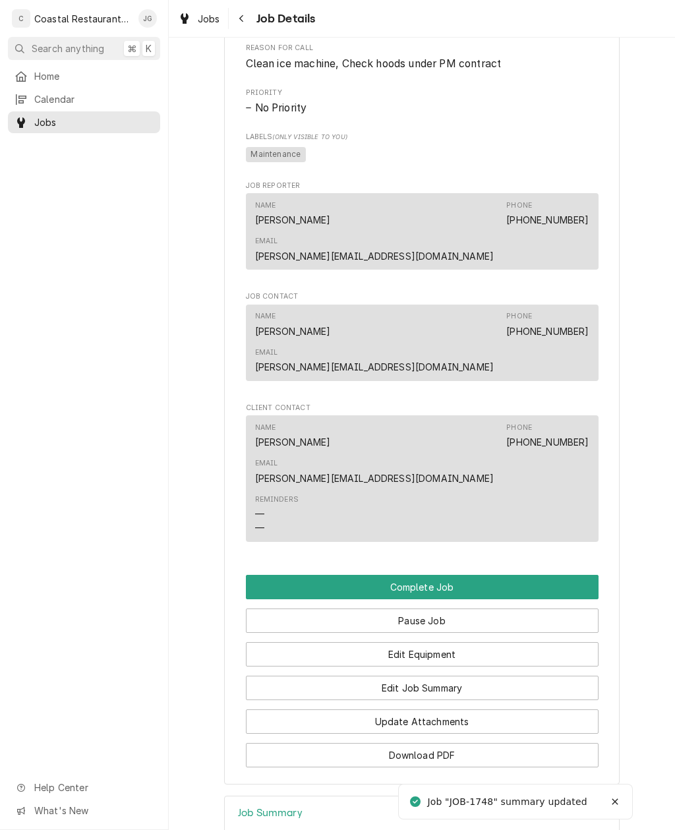
click at [527, 609] on button "Pause Job" at bounding box center [422, 621] width 353 height 24
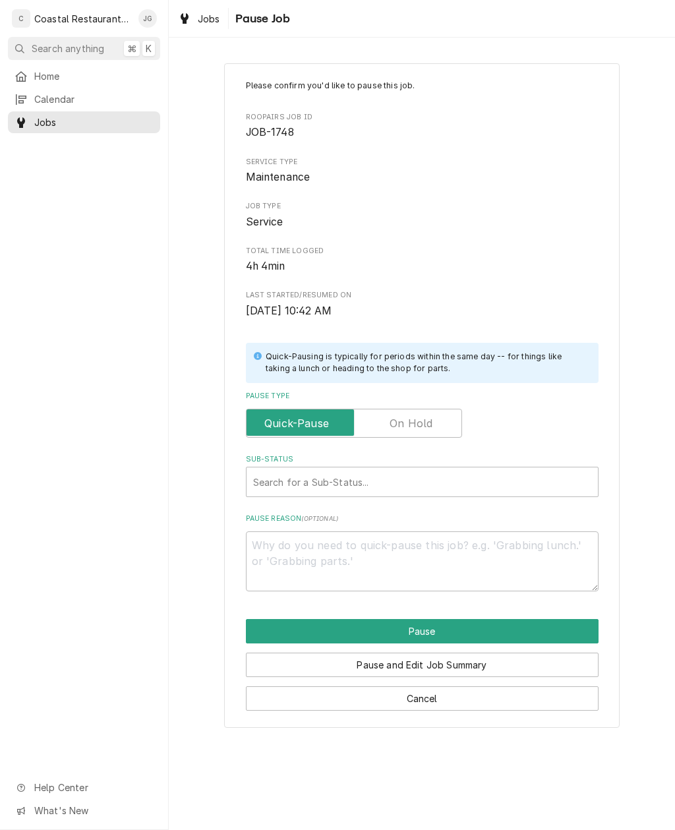
click at [457, 689] on button "Cancel" at bounding box center [422, 699] width 353 height 24
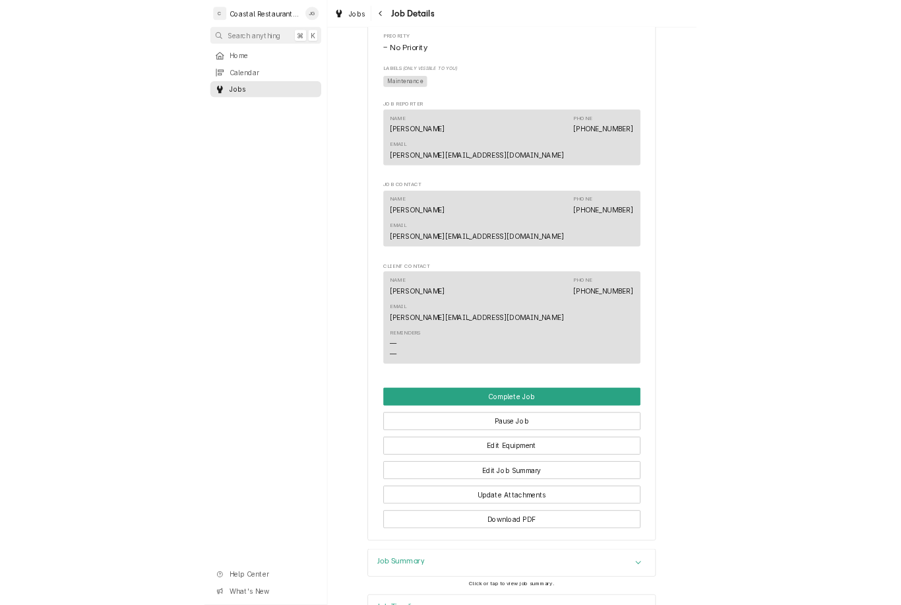
scroll to position [873, 0]
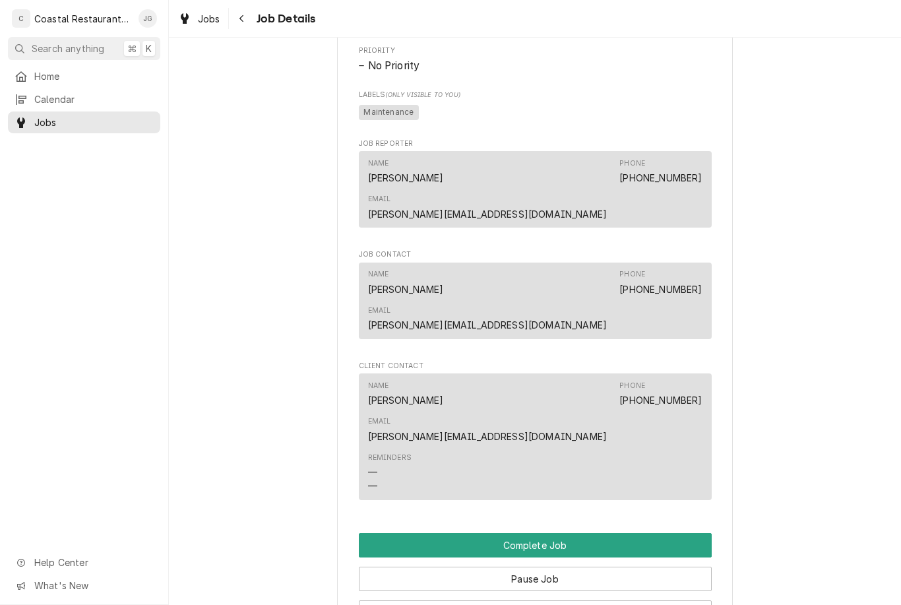
click at [543, 567] on button "Pause Job" at bounding box center [535, 579] width 353 height 24
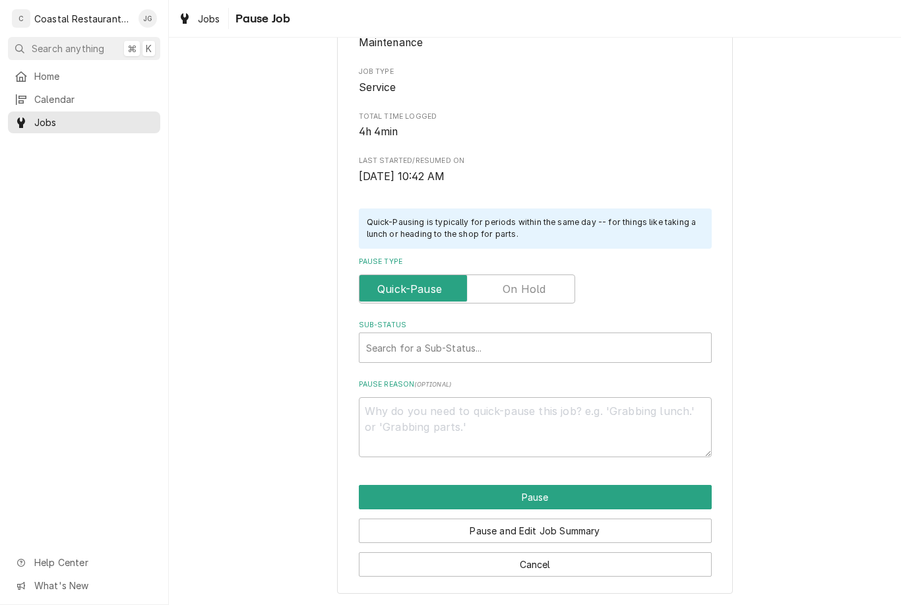
type textarea "x"
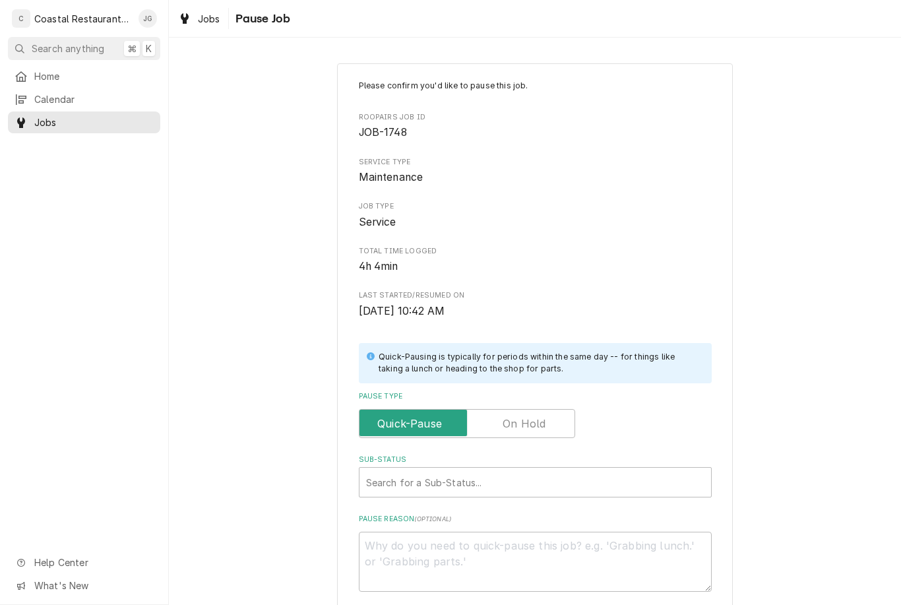
click at [528, 427] on input "Pause Type" at bounding box center [467, 423] width 204 height 29
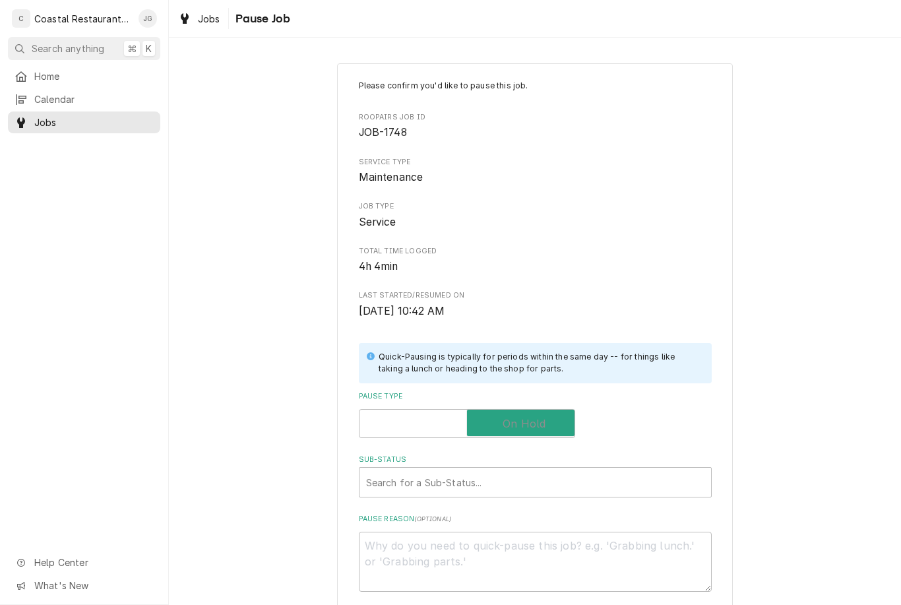
checkbox input "true"
click at [503, 472] on div "Sub-Status" at bounding box center [535, 482] width 338 height 24
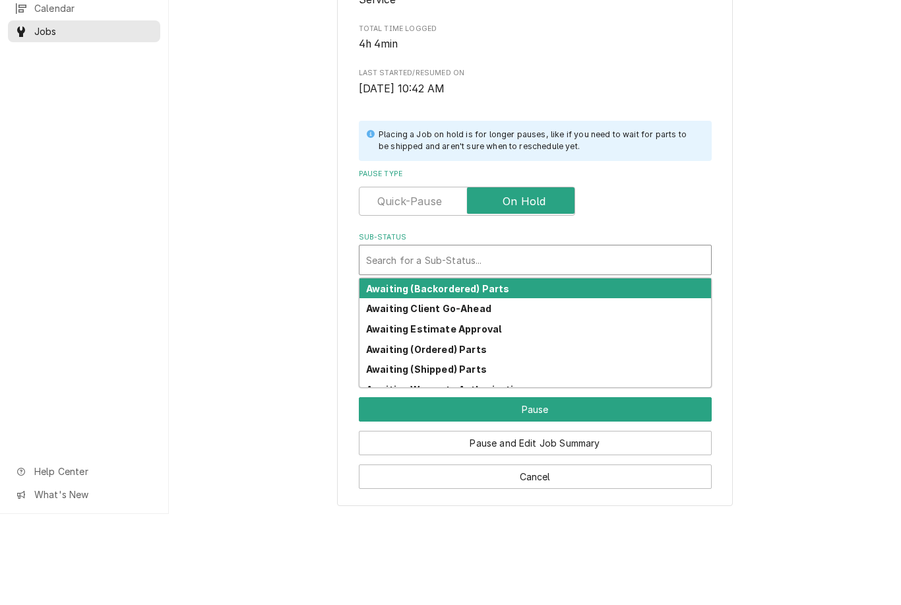
scroll to position [131, 0]
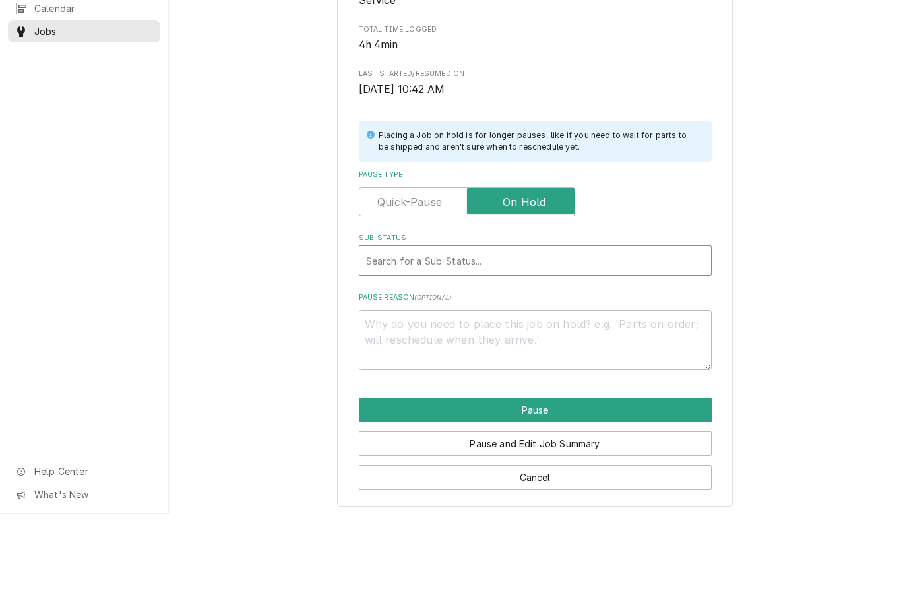
click at [675, 228] on div "Please confirm you'd like to pause this job. Roopairs Job ID JOB-1748 Service T…" at bounding box center [535, 265] width 732 height 688
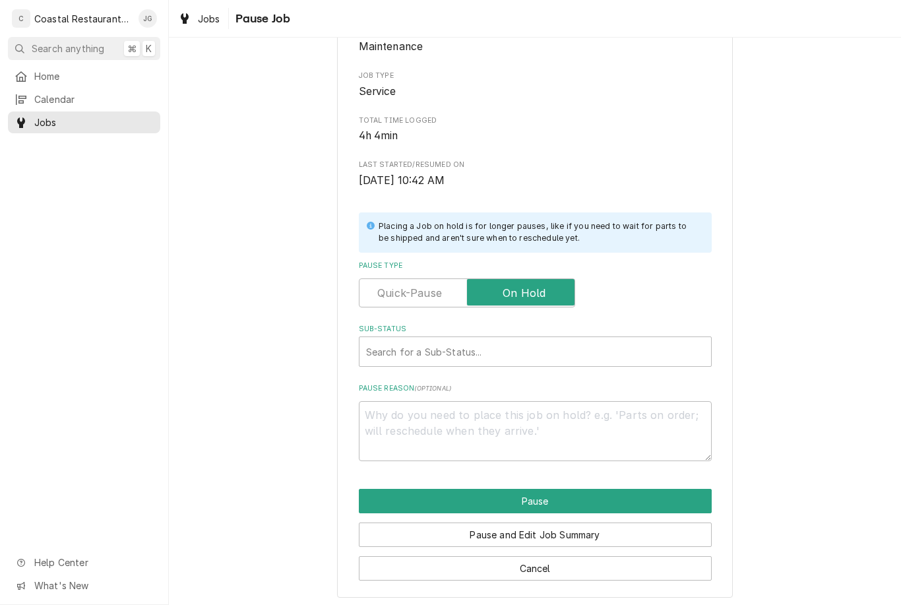
click at [600, 363] on div "Please confirm you'd like to pause this job. Roopairs Job ID JOB-1748 Service T…" at bounding box center [535, 205] width 353 height 512
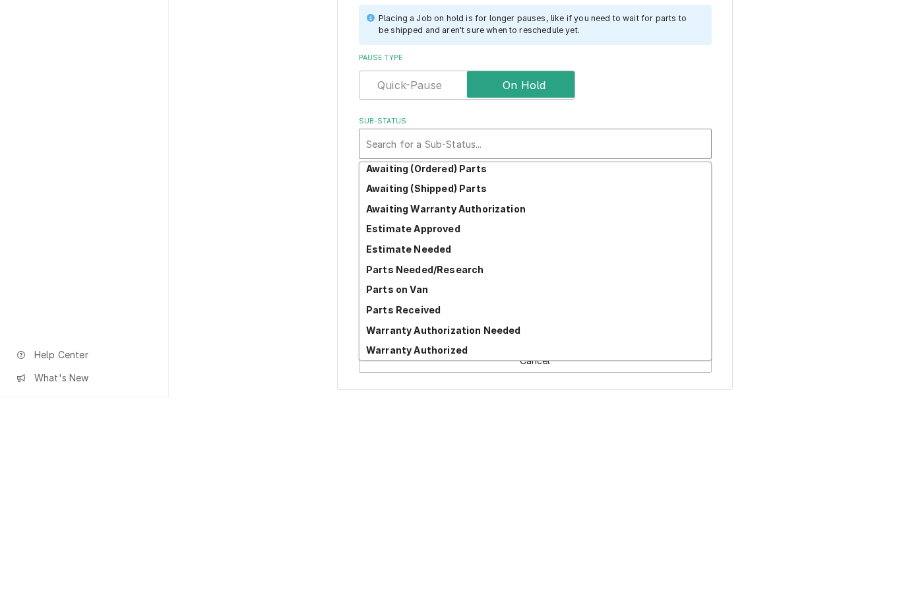
scroll to position [65, 0]
click at [481, 467] on div "Parts Needed/Research" at bounding box center [535, 477] width 352 height 20
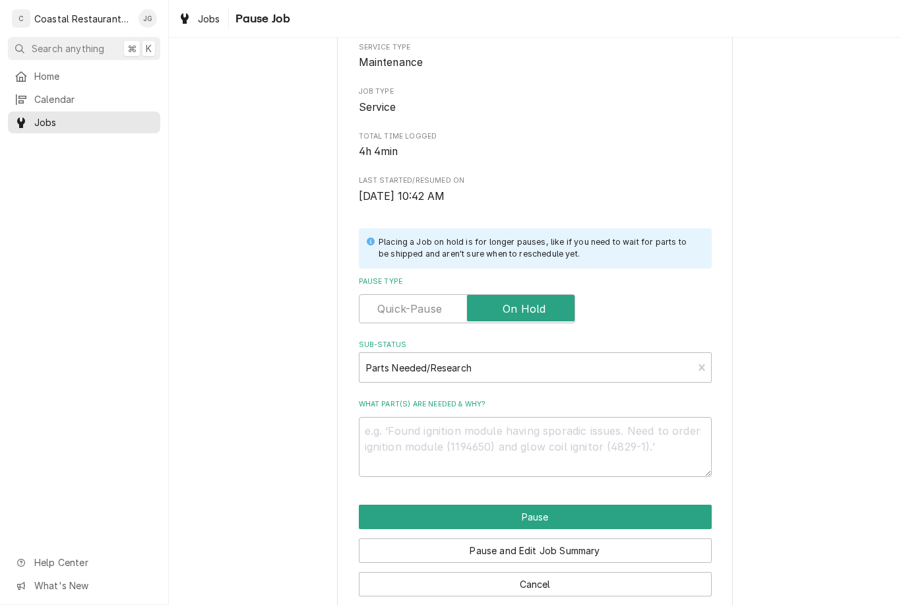
scroll to position [116, 0]
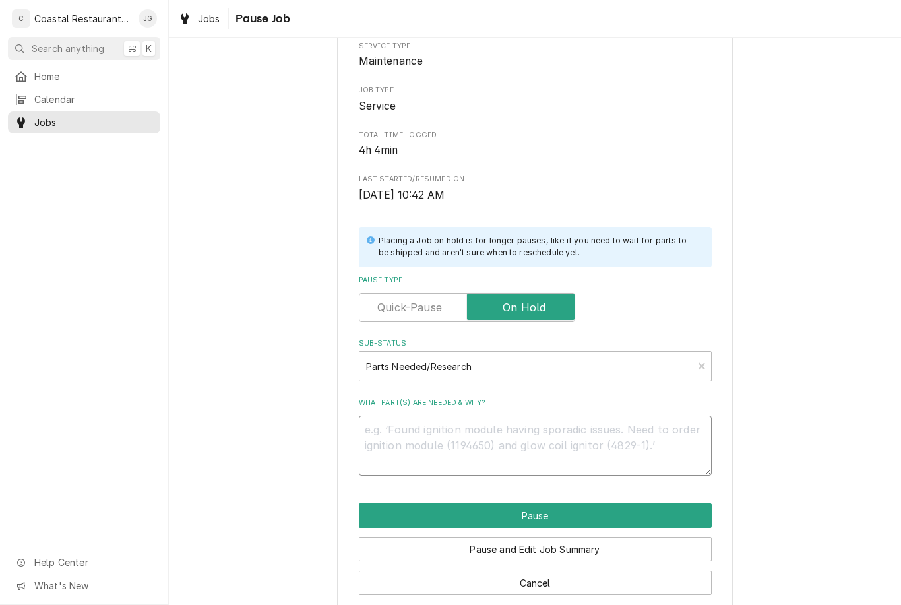
click at [474, 446] on textarea "What part(s) are needed & why?" at bounding box center [535, 446] width 353 height 60
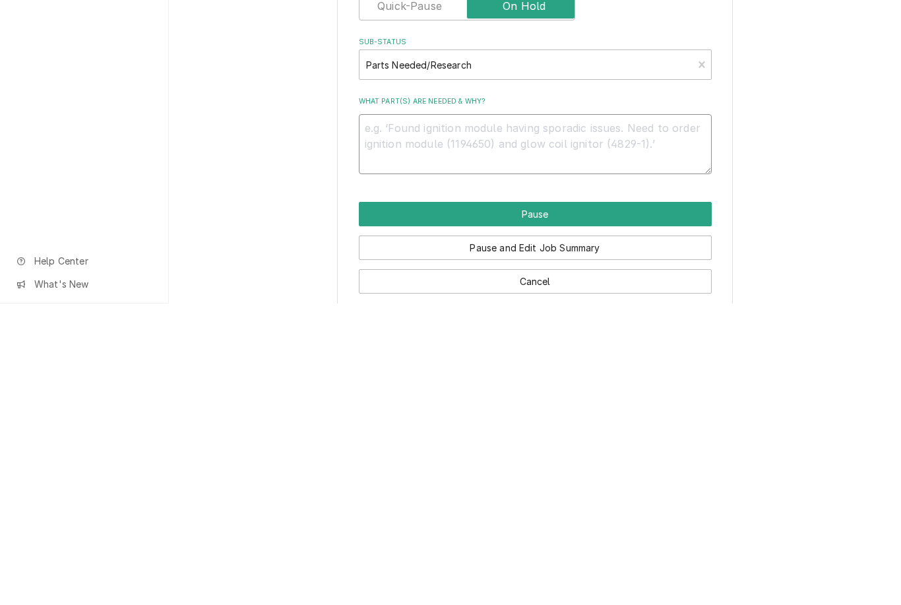
type textarea "x"
type textarea "."
click at [572, 503] on button "Pause" at bounding box center [535, 515] width 353 height 24
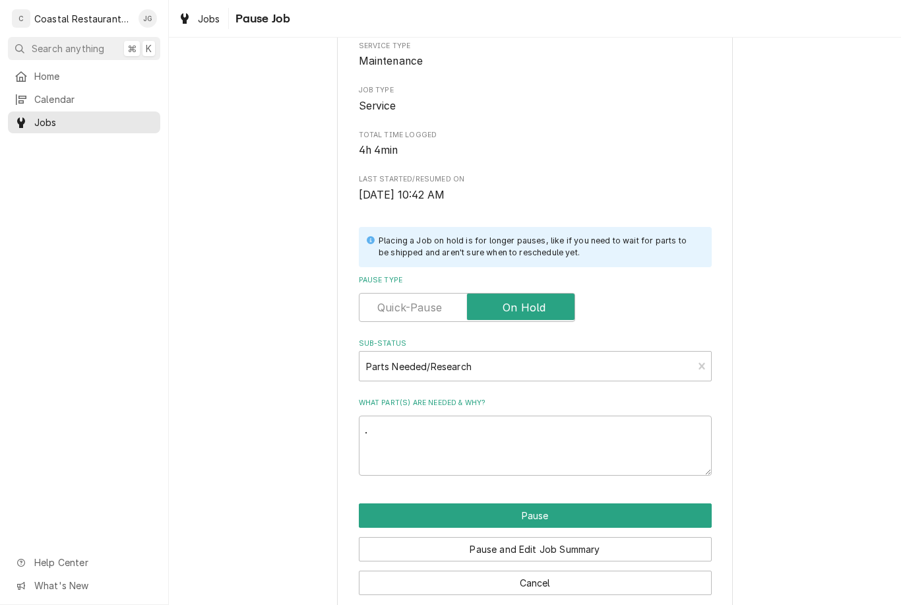
type textarea "x"
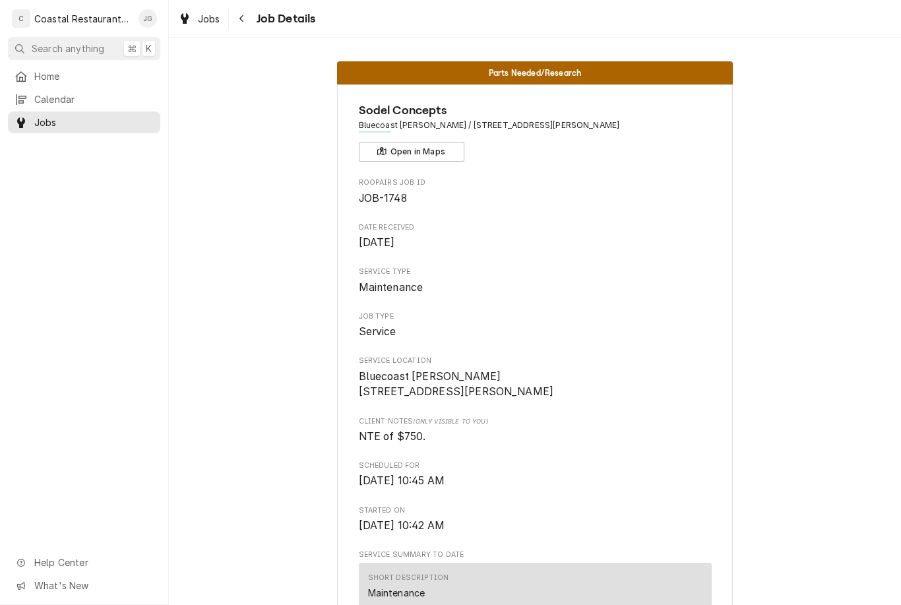
click at [88, 68] on div "Home" at bounding box center [84, 76] width 147 height 16
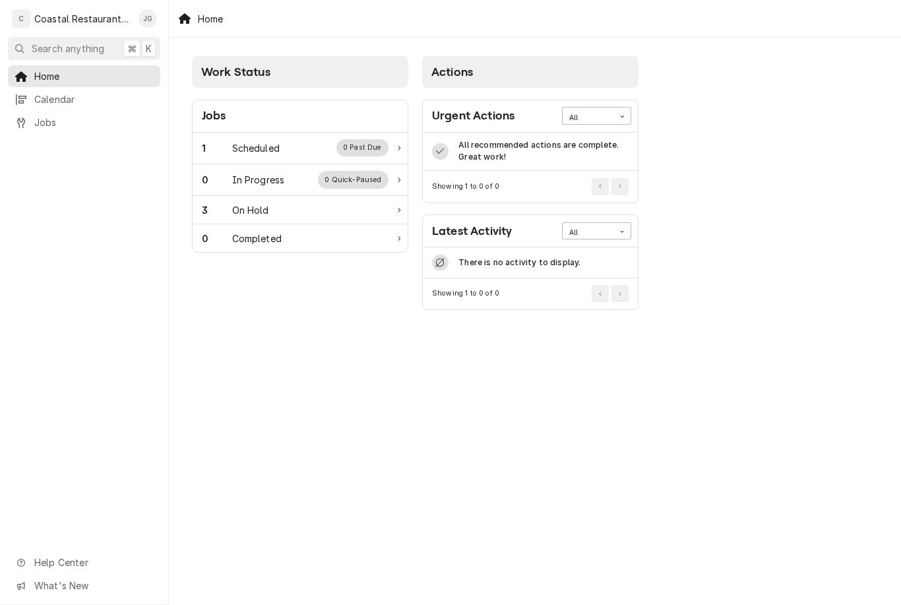
click at [289, 150] on div "1 Scheduled 0 Past Due" at bounding box center [295, 147] width 187 height 17
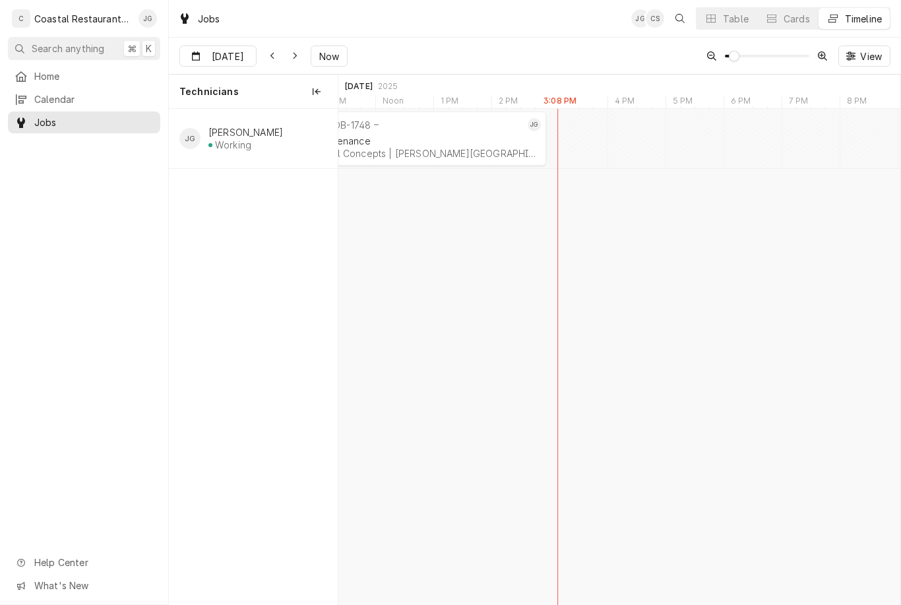
scroll to position [0, 11381]
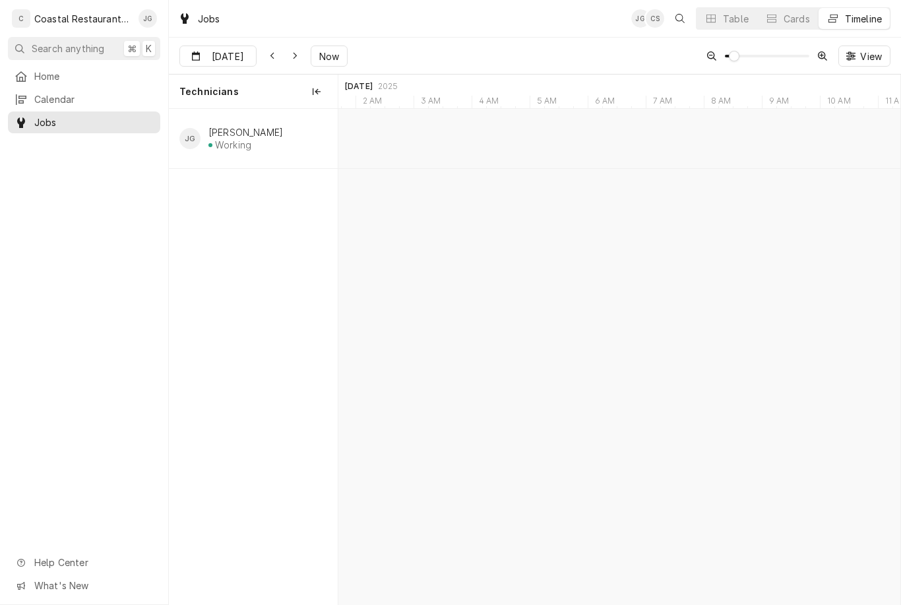
type input "Oct 15"
click at [569, 162] on div "JOB-1727 JG HVAC Repair Sodel Concepts | Bethany Beach, 19930" at bounding box center [649, 138] width 255 height 54
